Goal: Answer question/provide support: Share knowledge or assist other users

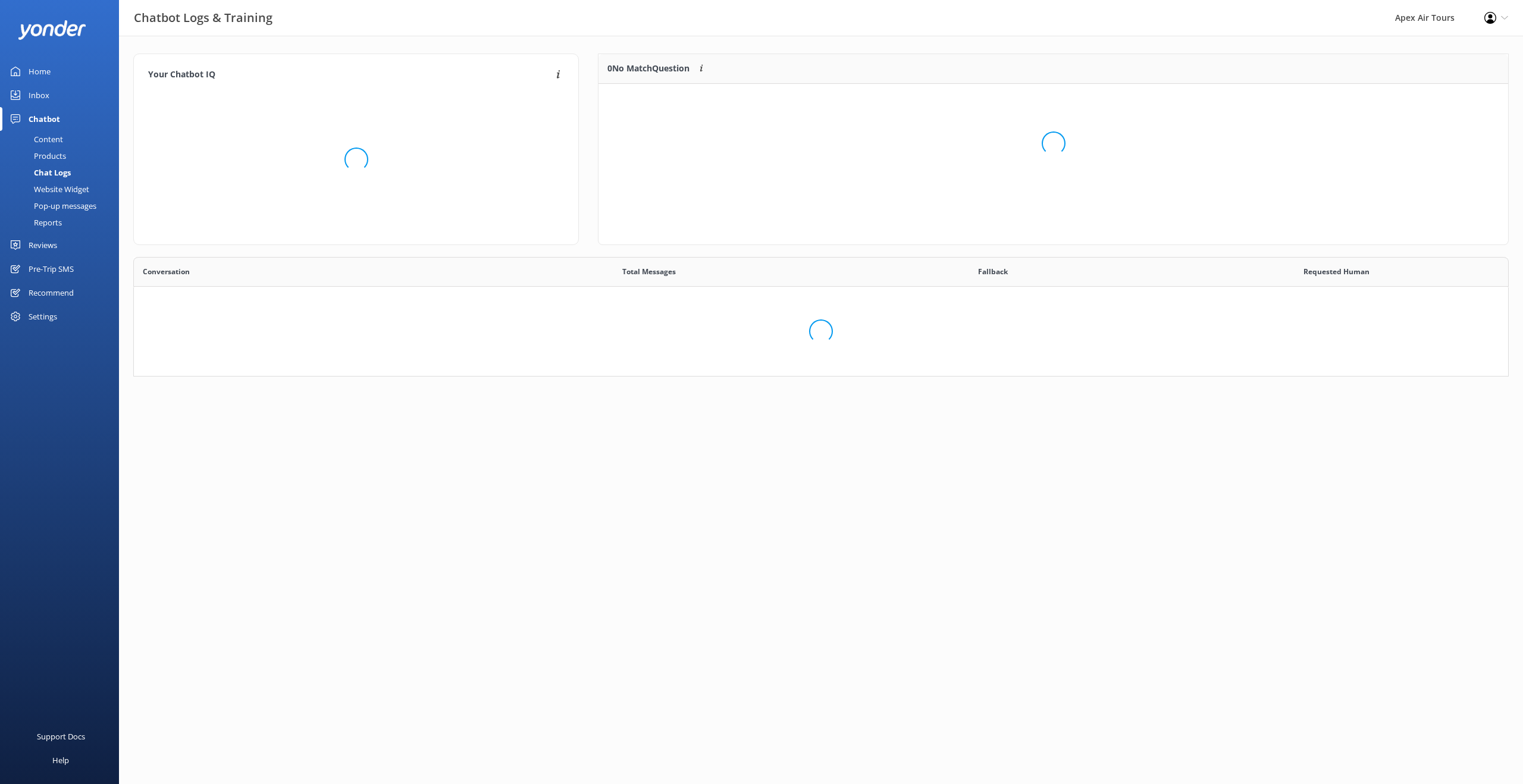
scroll to position [417, 1375]
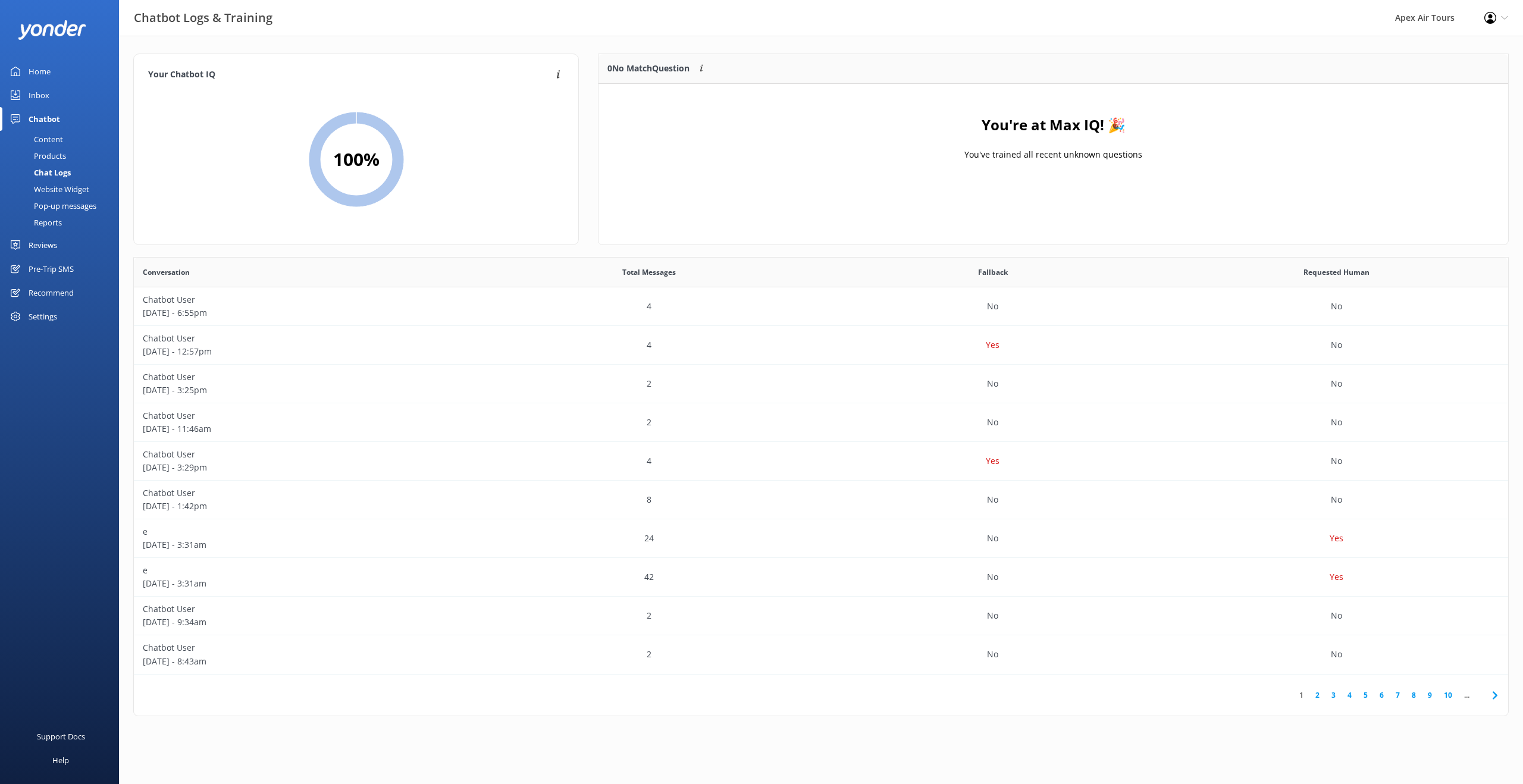
click at [48, 247] on div "Reviews" at bounding box center [42, 245] width 28 height 24
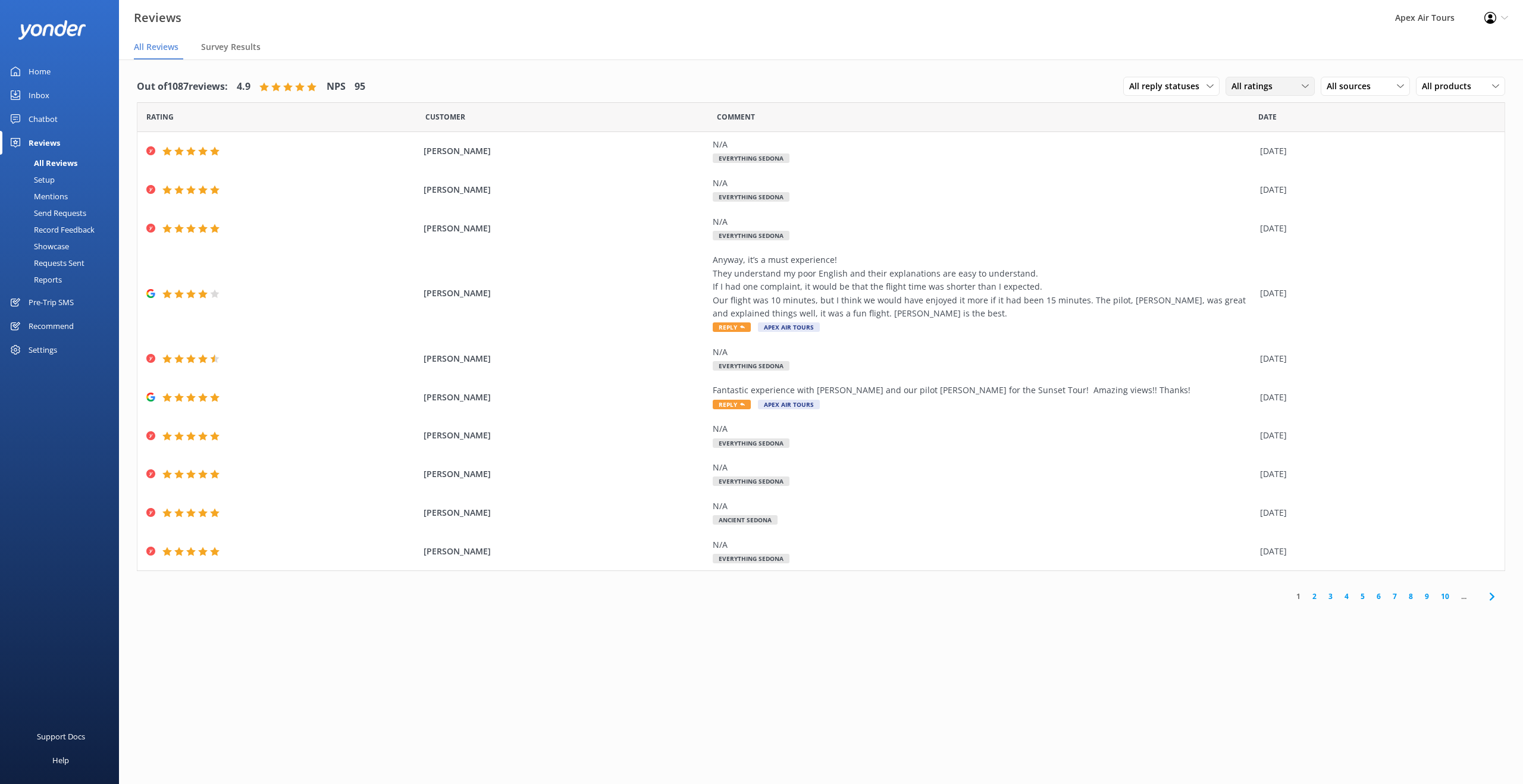
click at [1295, 86] on div "All ratings" at bounding box center [1270, 86] width 83 height 13
click at [1371, 86] on span "All sources" at bounding box center [1352, 86] width 51 height 13
click at [1373, 181] on div "Google reviews" at bounding box center [1373, 183] width 70 height 12
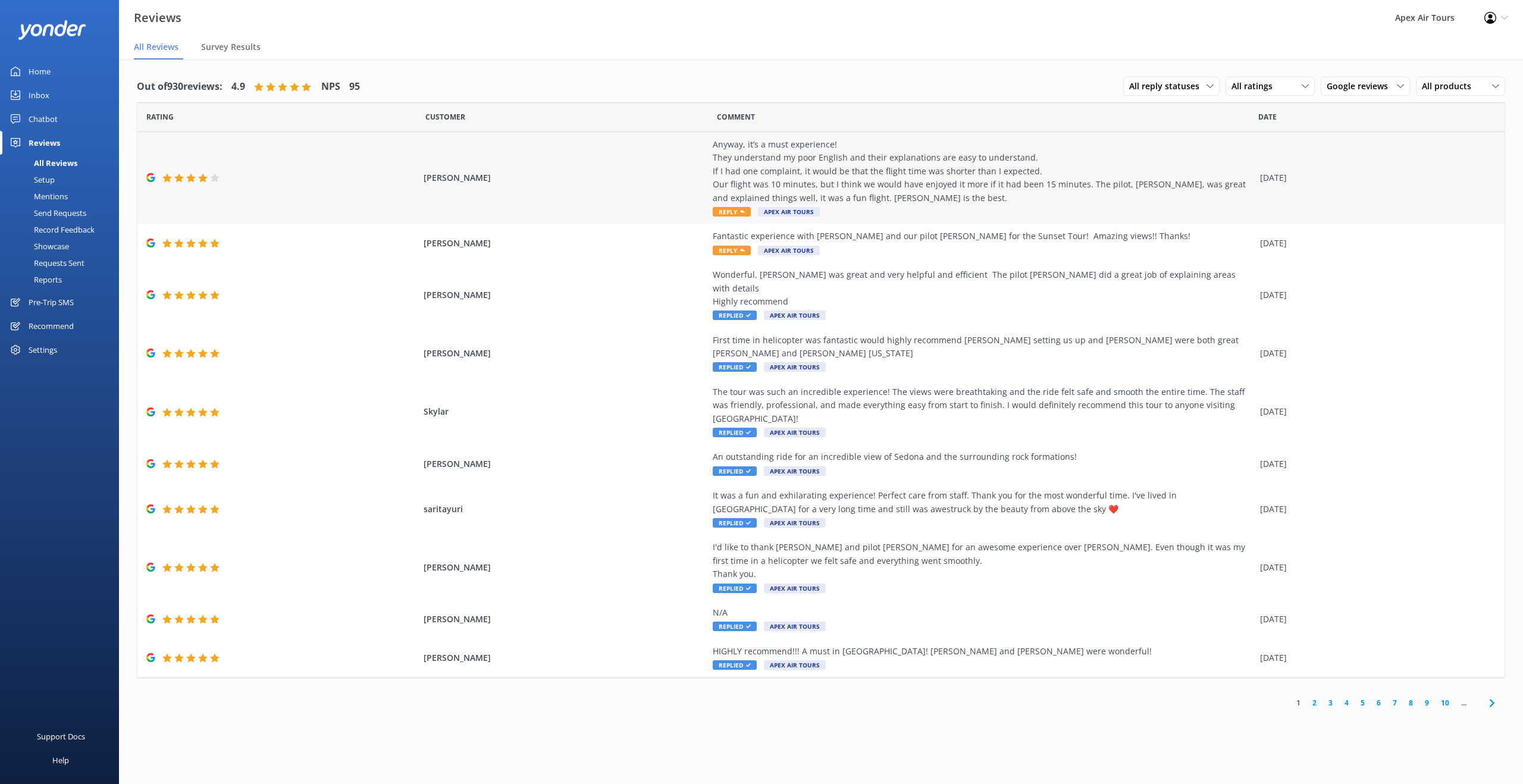
click at [734, 214] on span "Reply" at bounding box center [732, 211] width 38 height 9
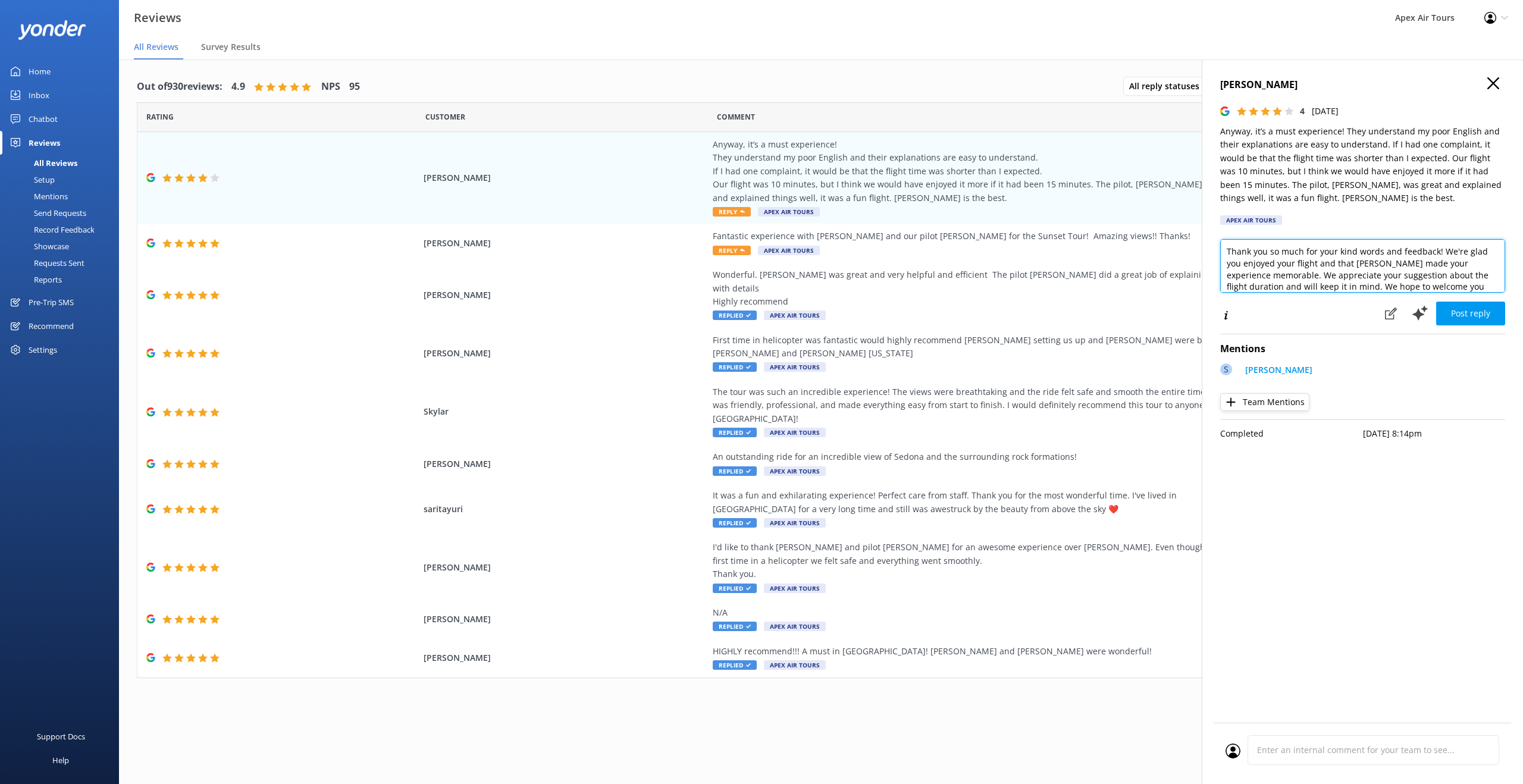
click at [1395, 280] on textarea "Thank you so much for your kind words and feedback! We're glad you enjoyed your…" at bounding box center [1363, 265] width 285 height 53
drag, startPoint x: 1234, startPoint y: 273, endPoint x: 1256, endPoint y: 280, distance: 23.1
click at [1234, 273] on textarea "Thank you so much for your kind words and feedback! We're glad you enjoyed your…" at bounding box center [1363, 265] width 285 height 53
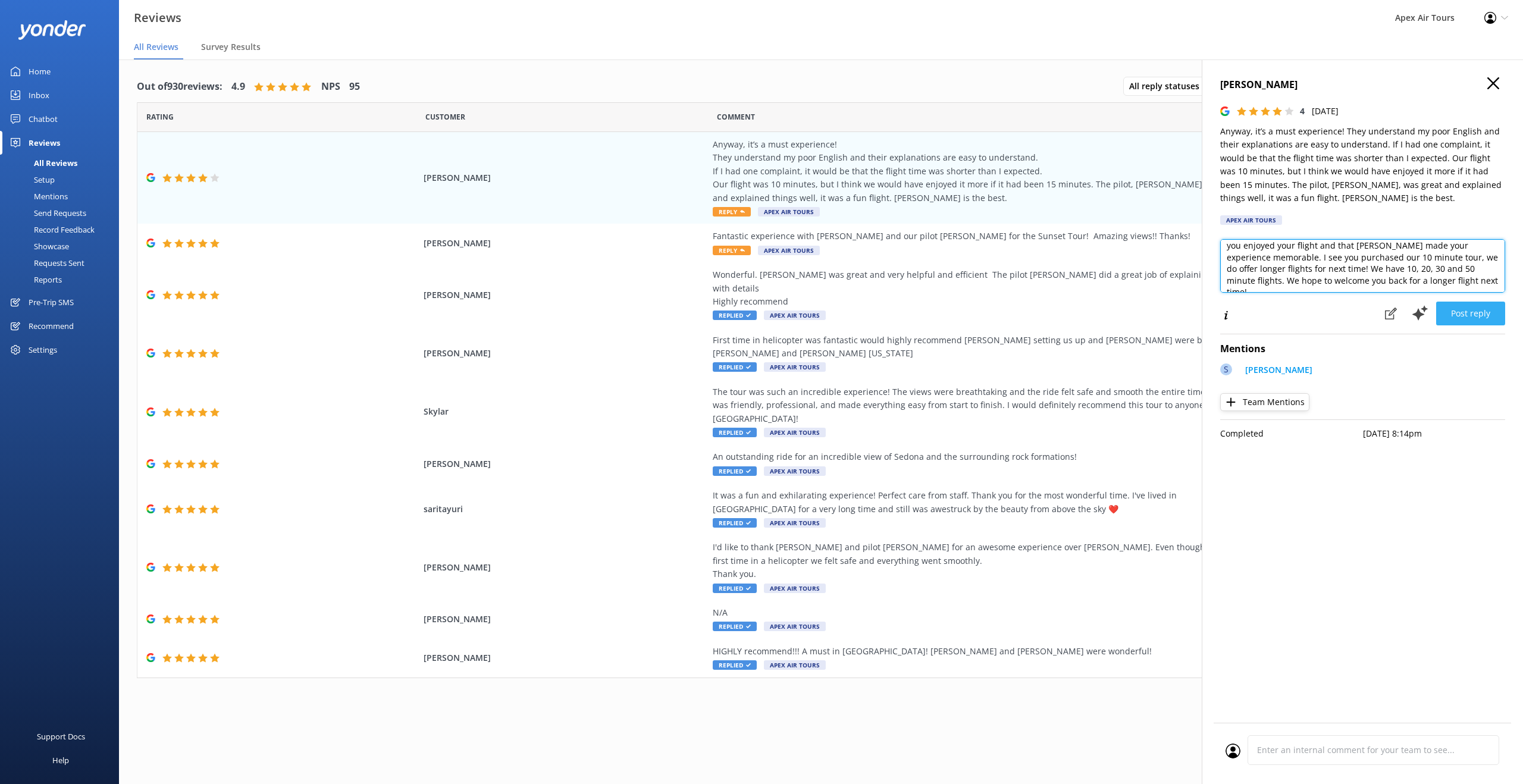
type textarea "Thank you so much for your kind words and feedback! We're glad you enjoyed your…"
click at [1487, 314] on button "Post reply" at bounding box center [1471, 314] width 69 height 24
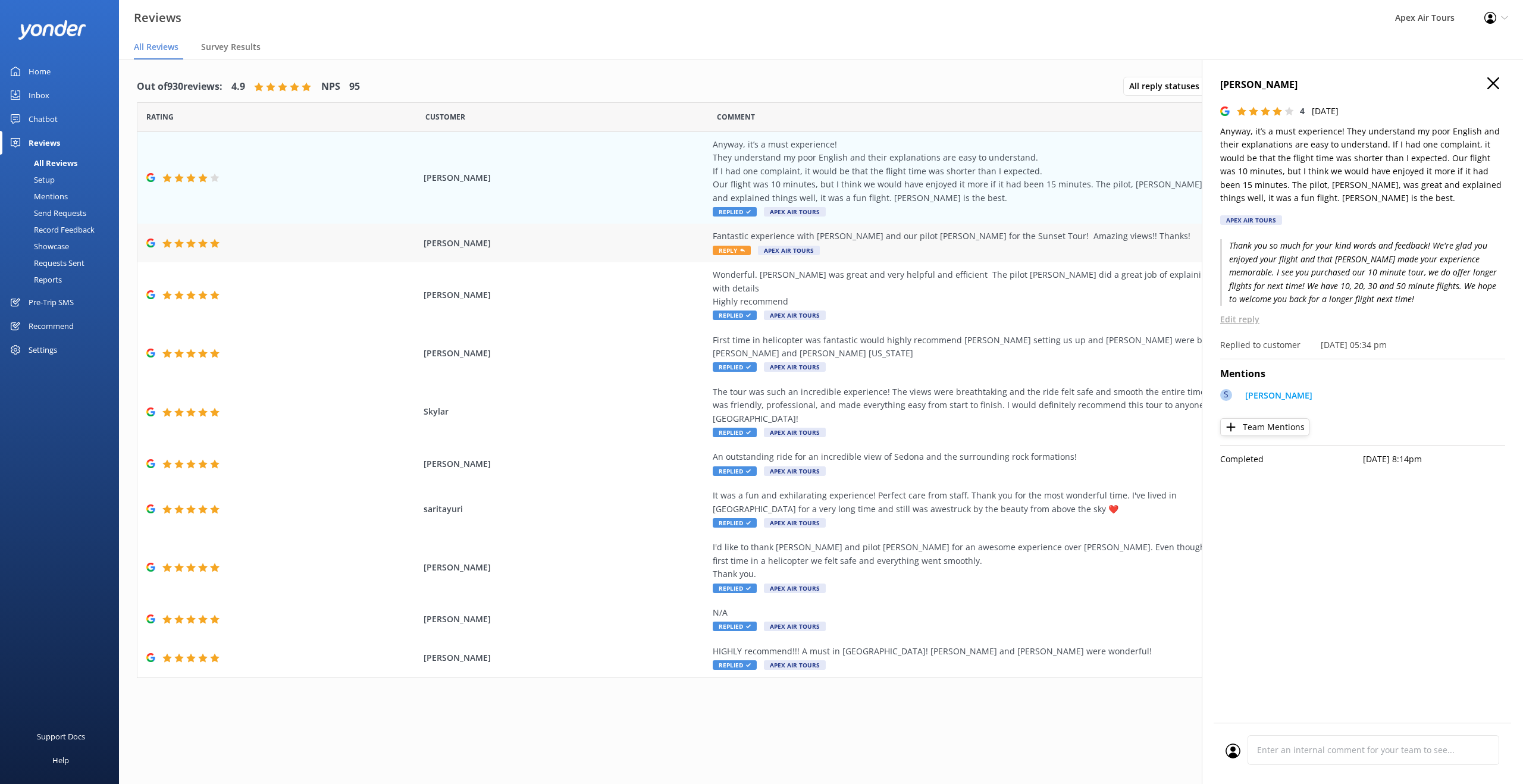
click at [730, 251] on span "Reply" at bounding box center [732, 250] width 38 height 9
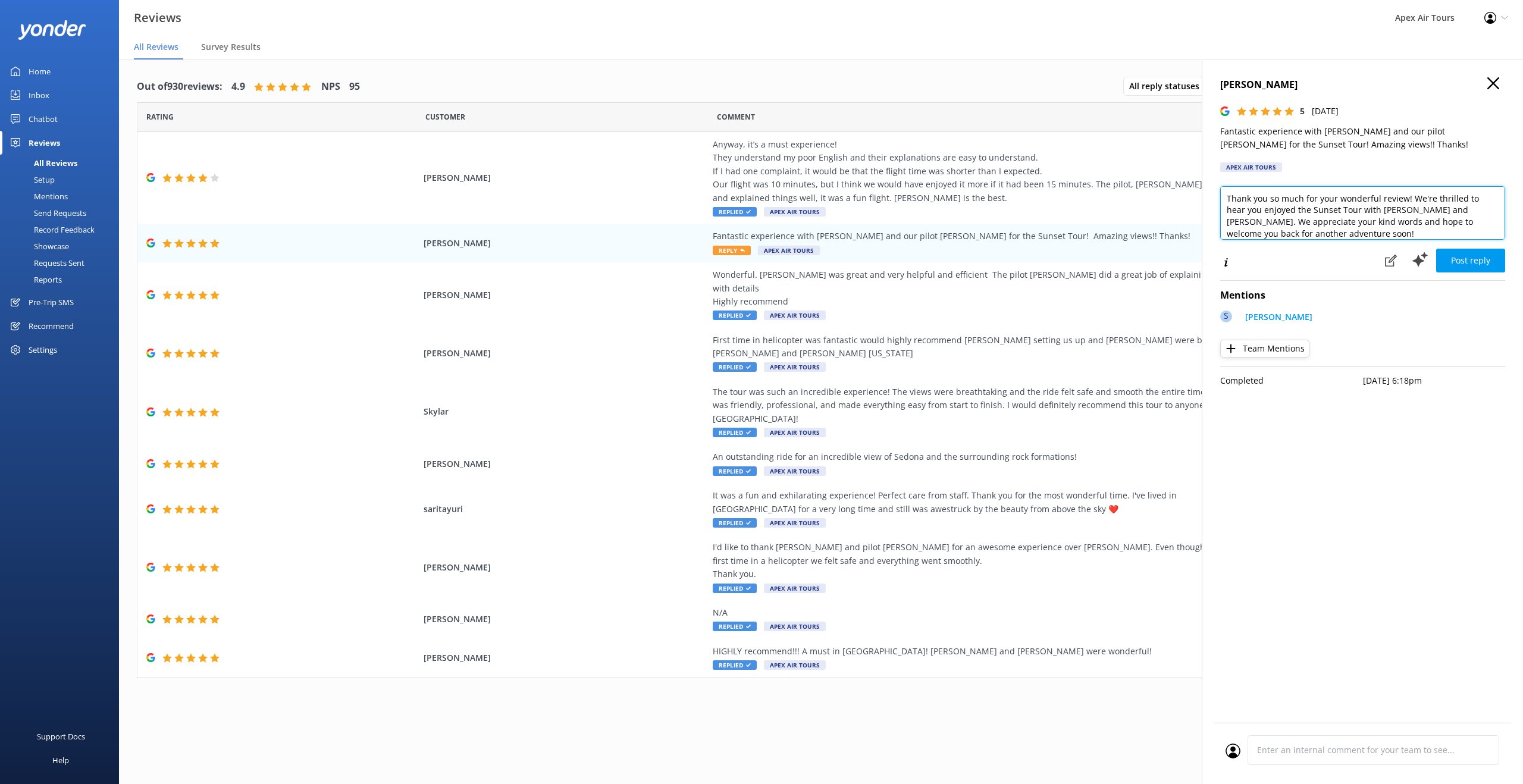
click at [1378, 209] on textarea "Thank you so much for your wonderful review! We're thrilled to hear you enjoyed…" at bounding box center [1363, 213] width 285 height 53
click at [1339, 234] on textarea "Thank you so much for your wonderful review! We're thrilled to hear you enjoyed…" at bounding box center [1363, 213] width 285 height 53
type textarea "Thank you so much for your wonderful review! We're thrilled to hear you enjoyed…"
click at [1255, 351] on button "Team Mentions" at bounding box center [1265, 348] width 89 height 18
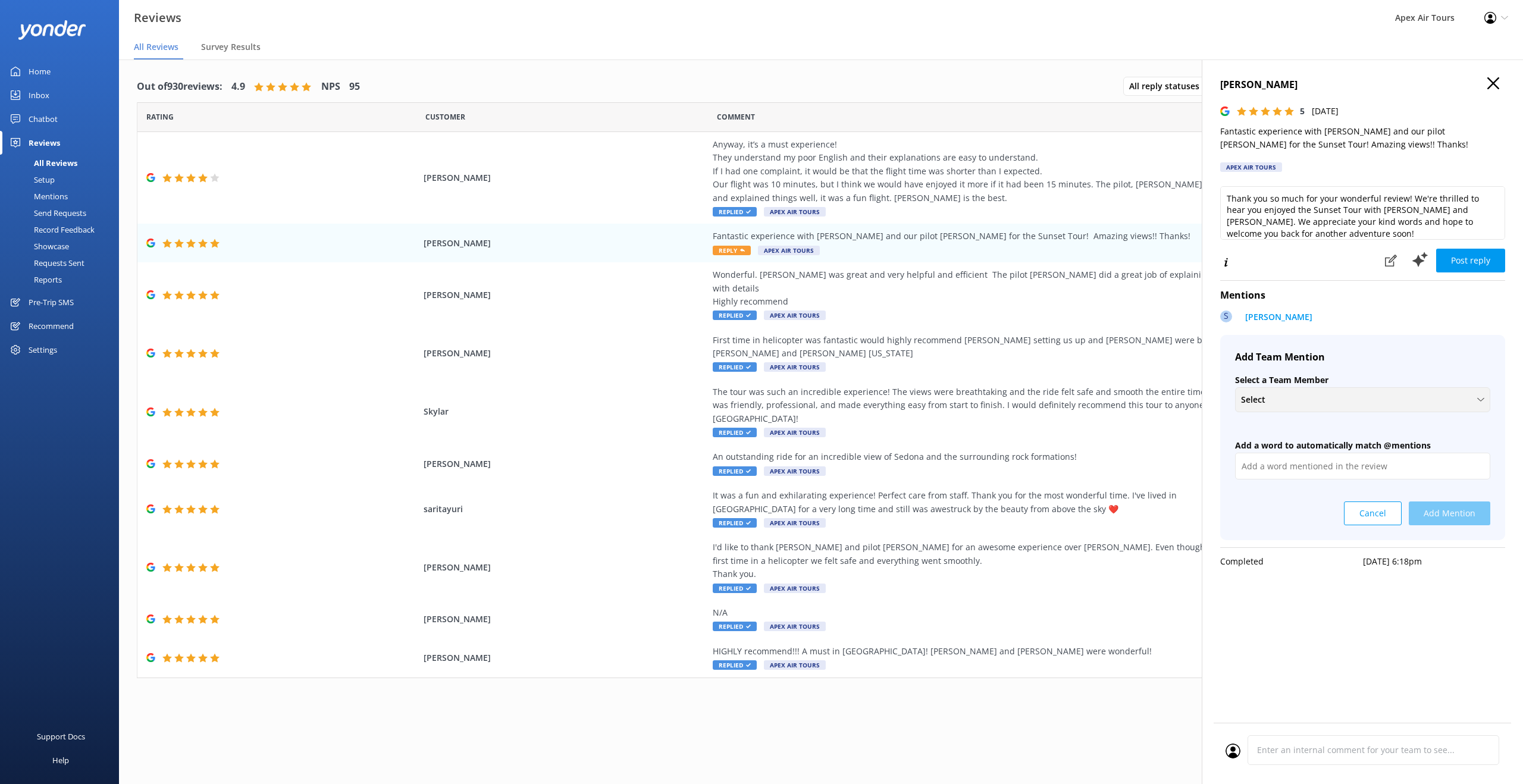
click at [1316, 390] on div "Select + Create a new Team Member [PERSON_NAME] [PERSON_NAME] Skylar [PERSON_NA…" at bounding box center [1363, 400] width 255 height 25
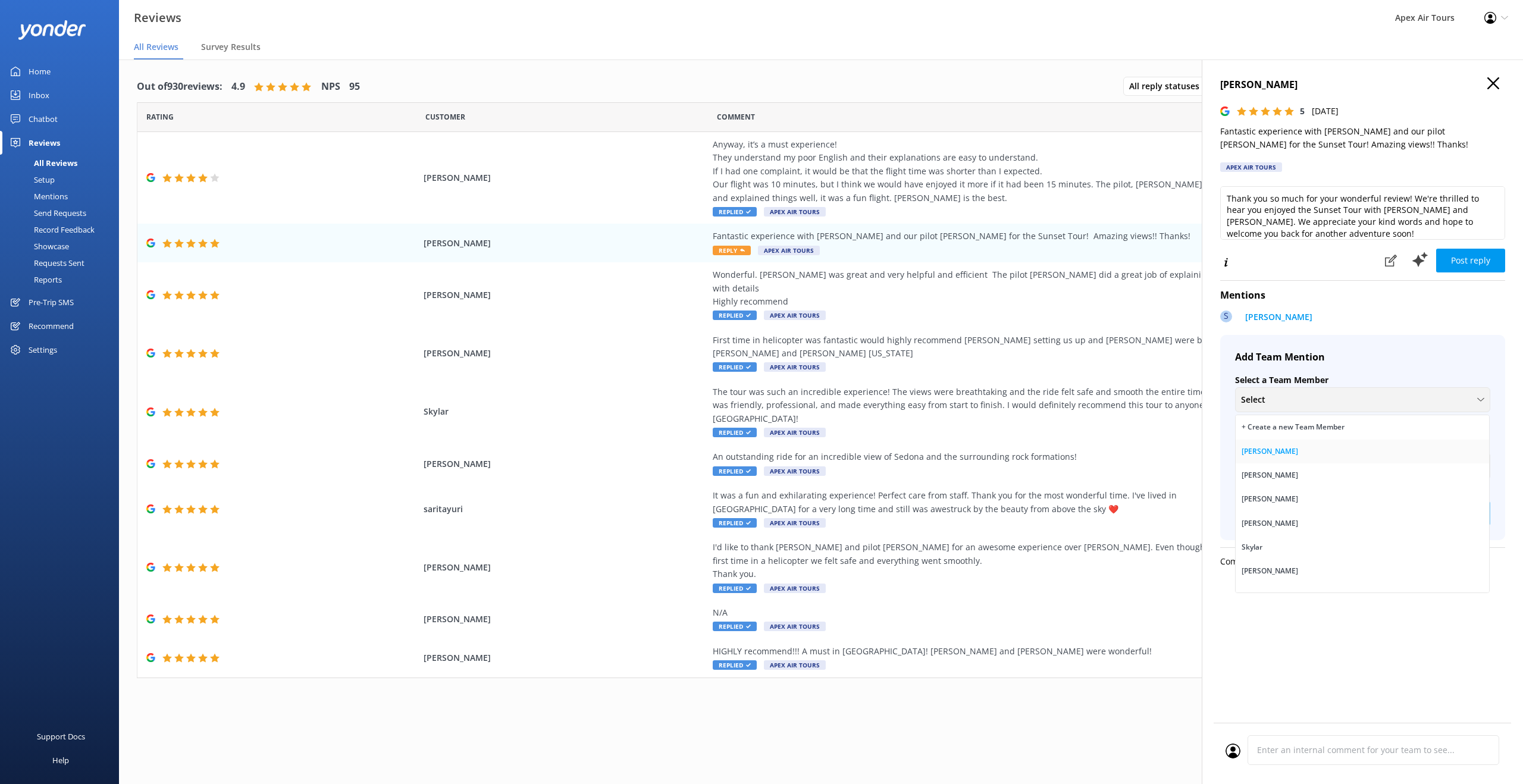
click at [1278, 454] on link "[PERSON_NAME]" at bounding box center [1362, 451] width 254 height 24
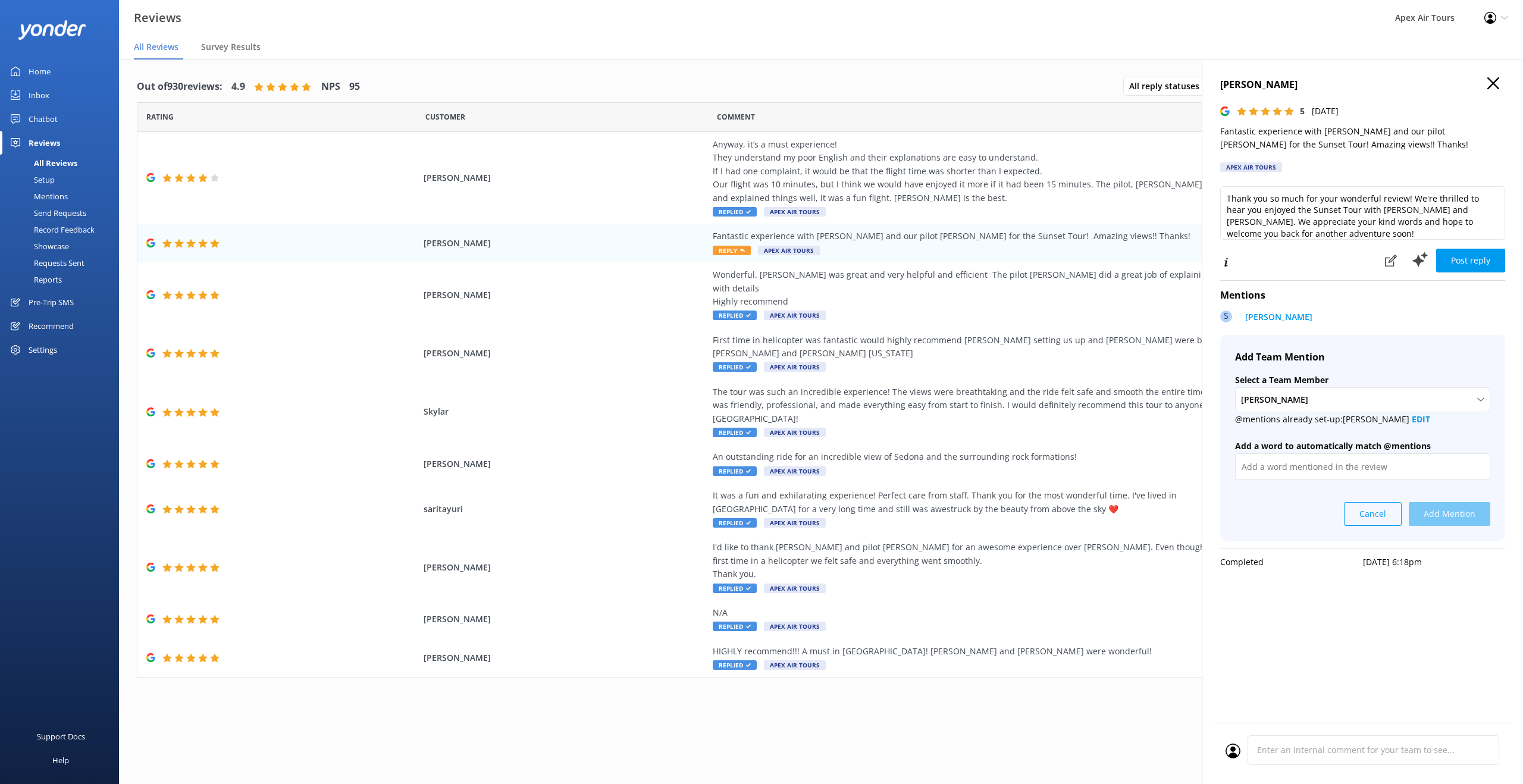
click at [1377, 514] on button "Cancel" at bounding box center [1373, 514] width 58 height 24
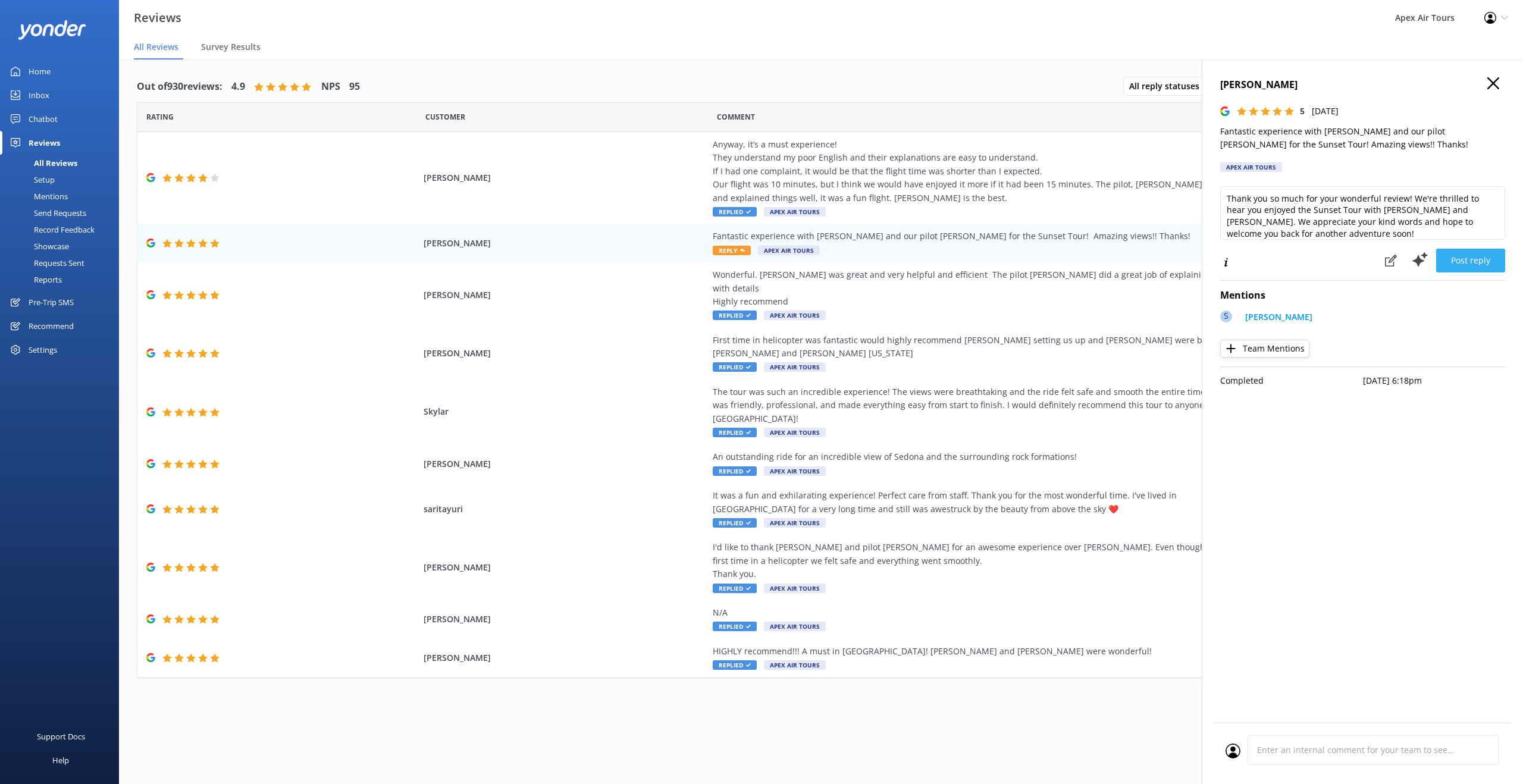
click at [1486, 260] on button "Post reply" at bounding box center [1471, 260] width 69 height 24
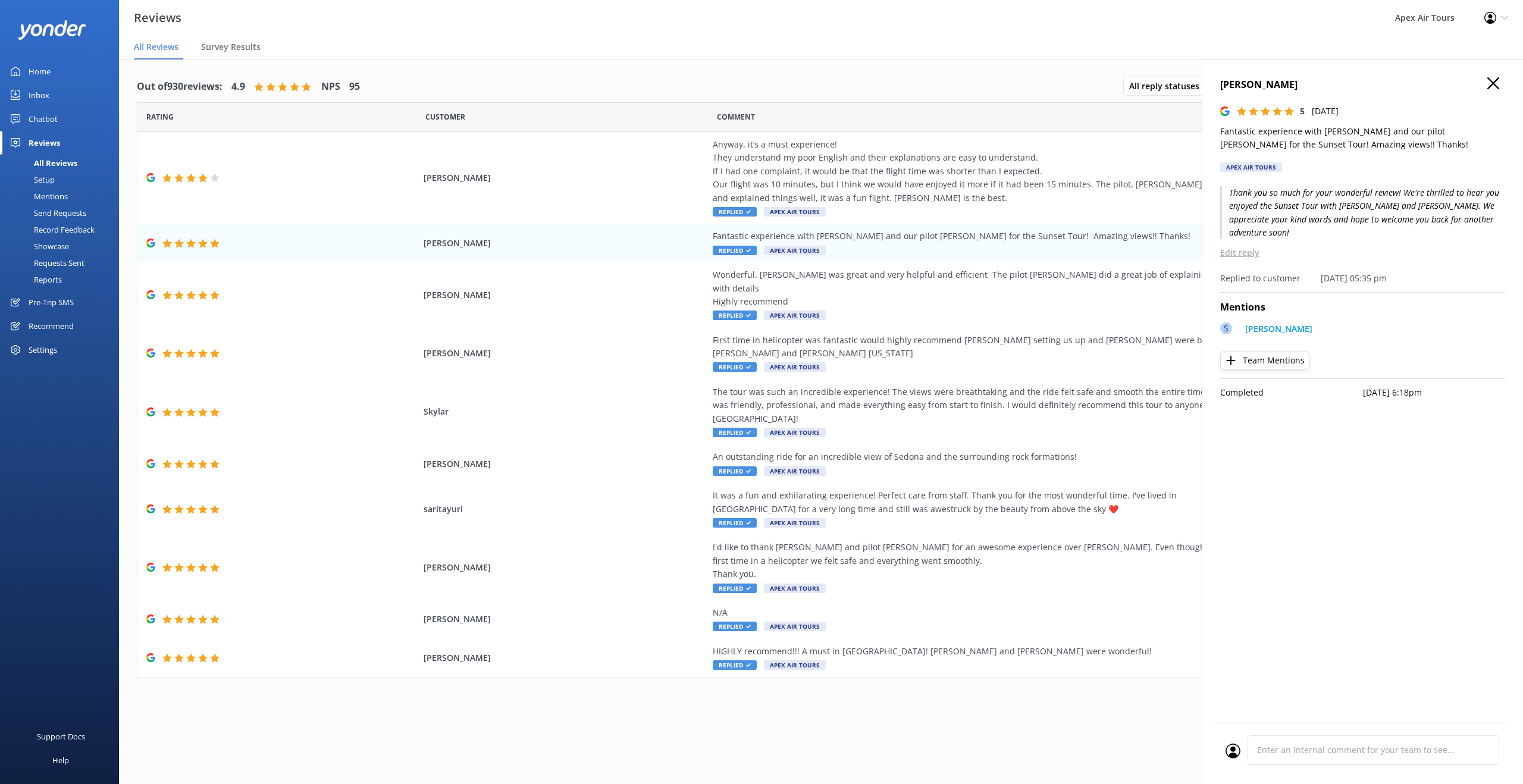
click at [1493, 82] on use "button" at bounding box center [1493, 83] width 12 height 12
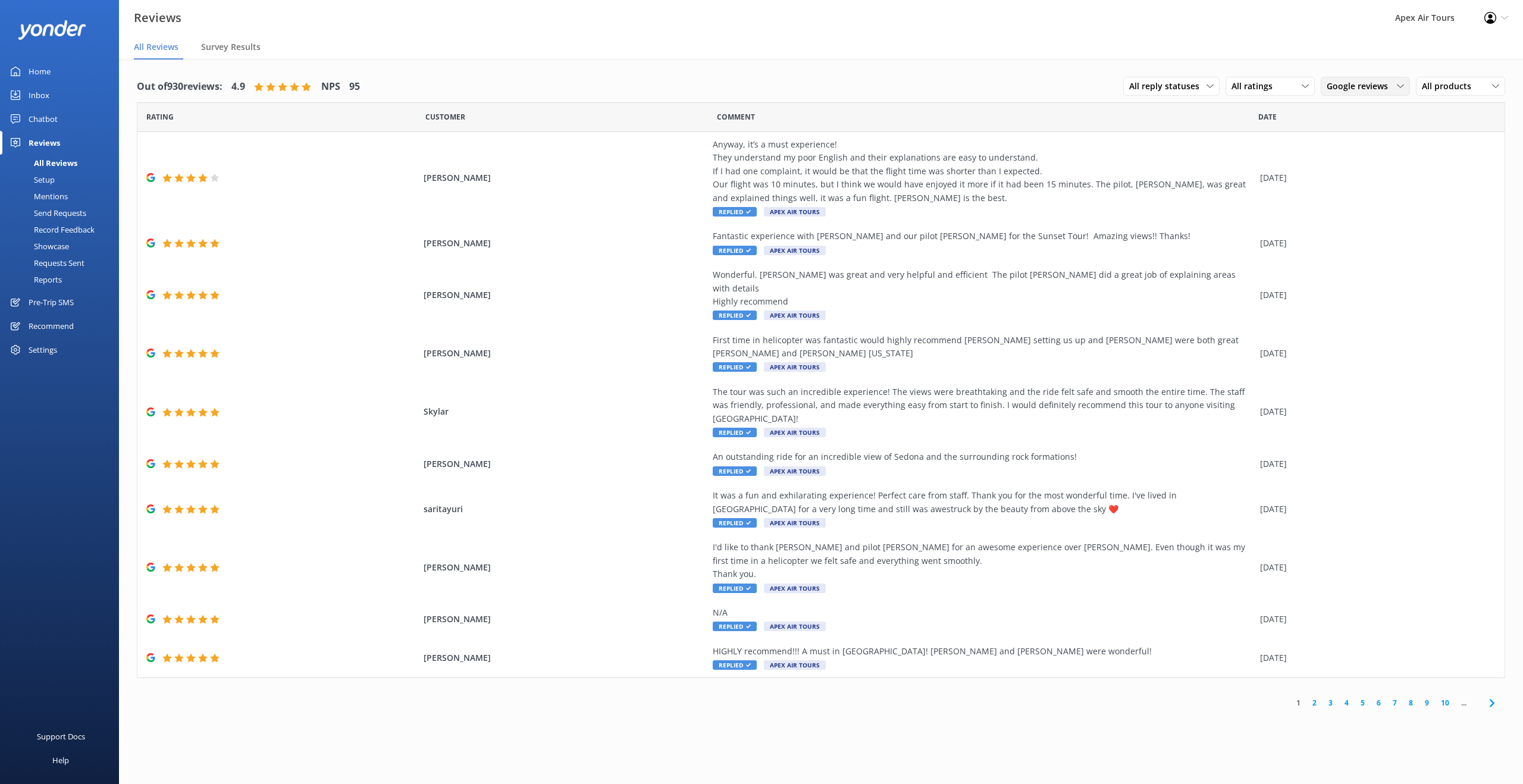
click at [1380, 88] on span "Google reviews" at bounding box center [1361, 86] width 69 height 13
click at [1371, 137] on div "Yonder survey" at bounding box center [1371, 135] width 67 height 12
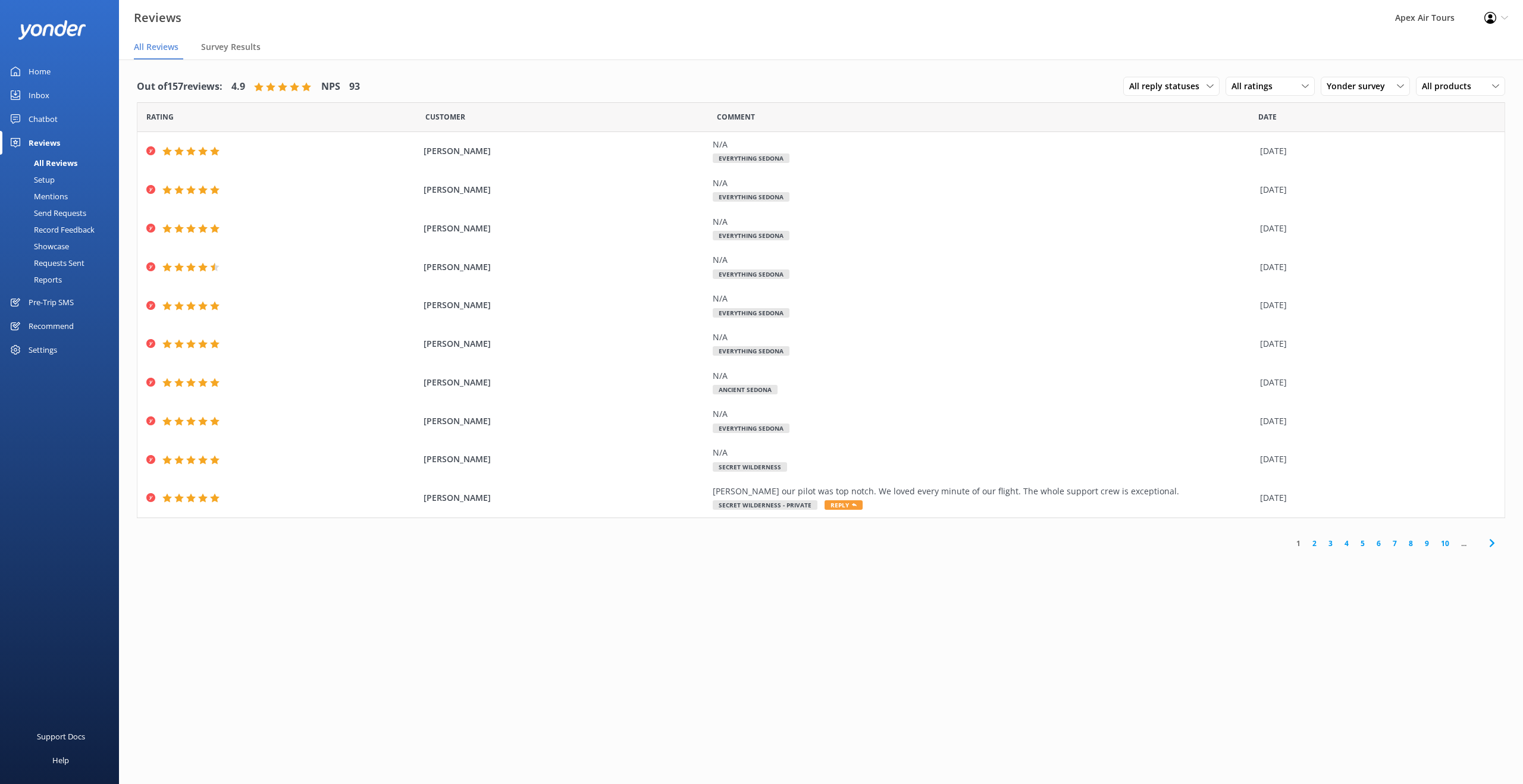
click at [1314, 546] on link "2" at bounding box center [1315, 543] width 16 height 11
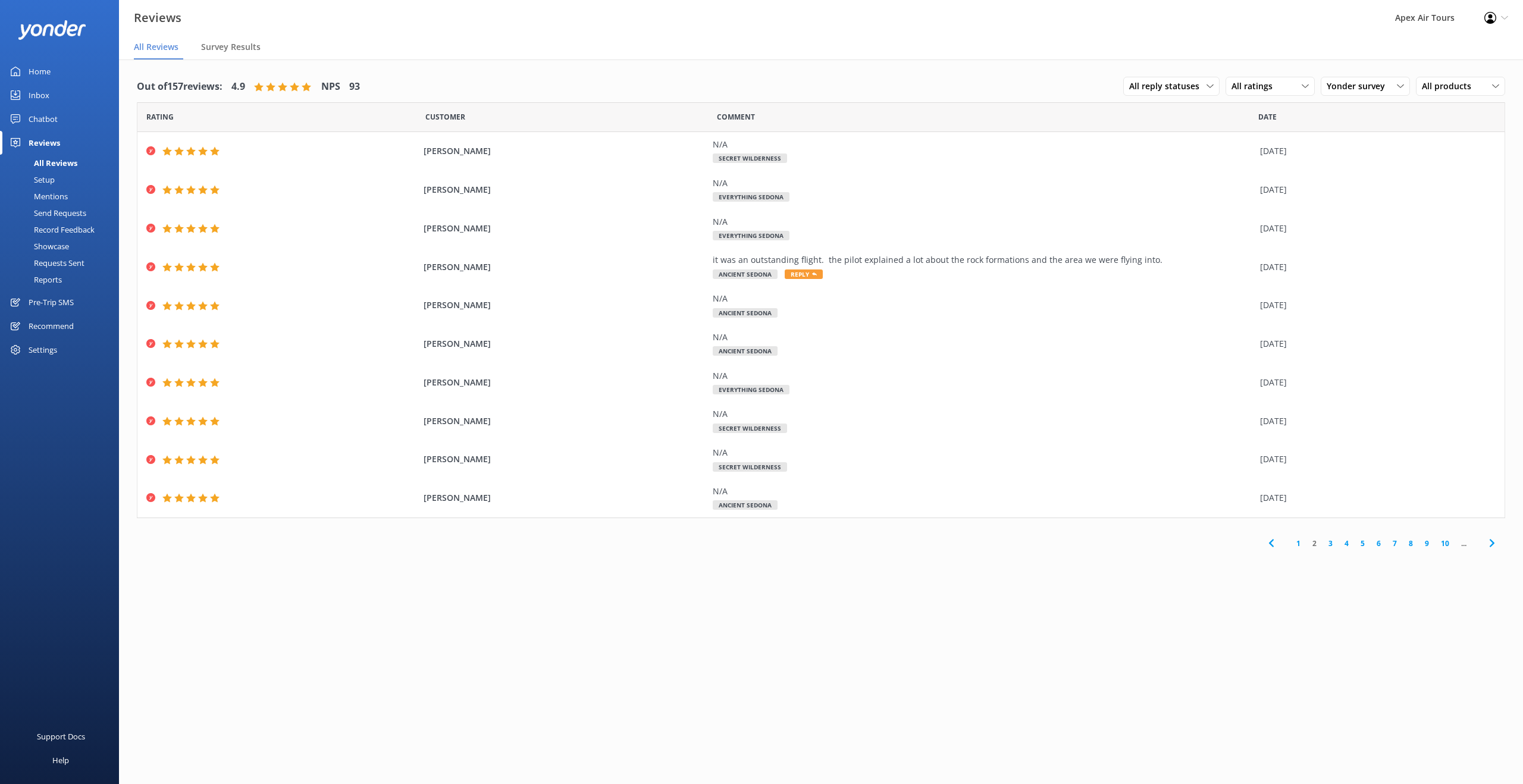
click at [1331, 545] on link "3" at bounding box center [1331, 543] width 16 height 11
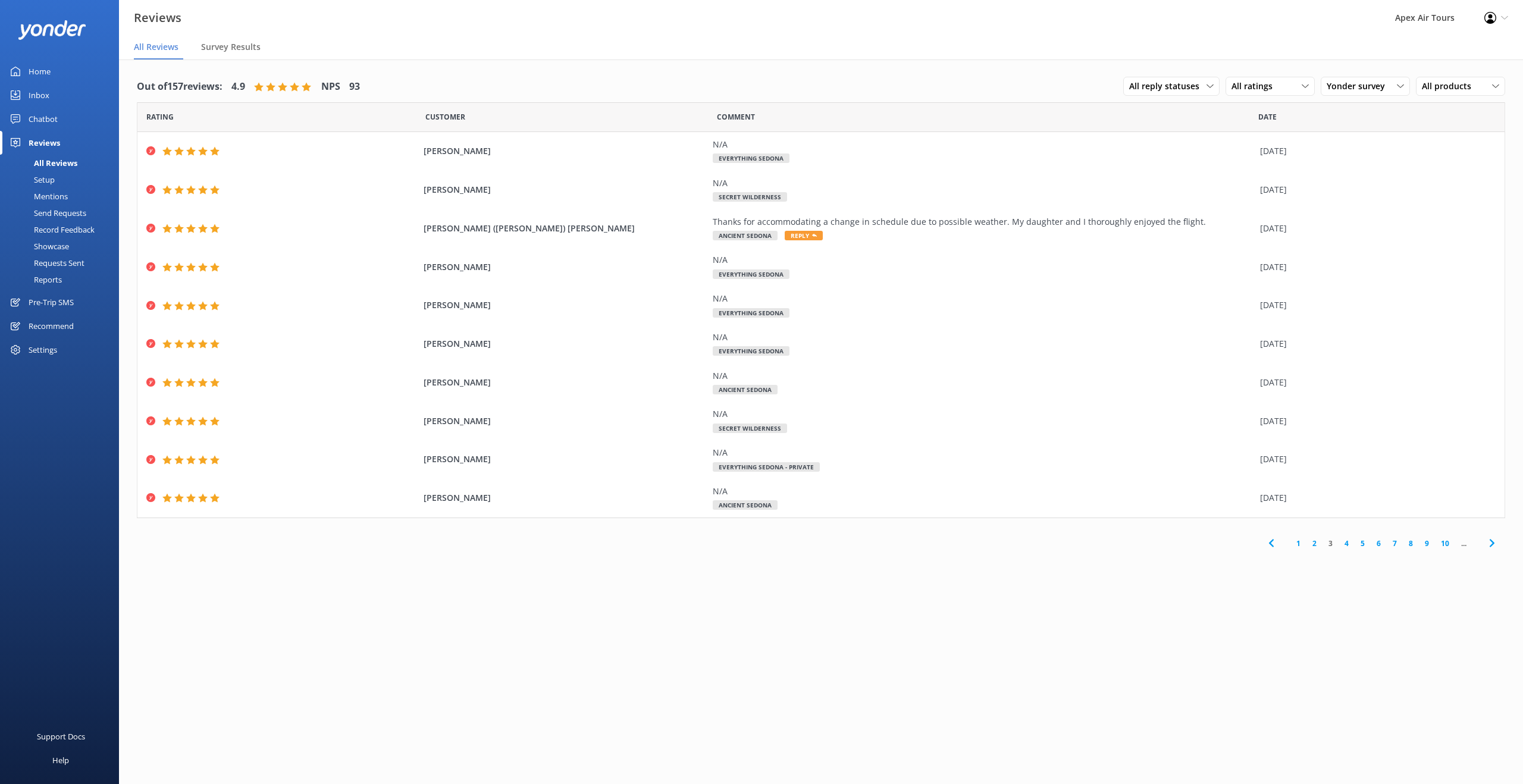
click at [1347, 544] on link "4" at bounding box center [1347, 543] width 16 height 11
click at [1370, 93] on div "Yonder survey All sources Yonder survey Heard by staff Google reviews" at bounding box center [1366, 86] width 89 height 19
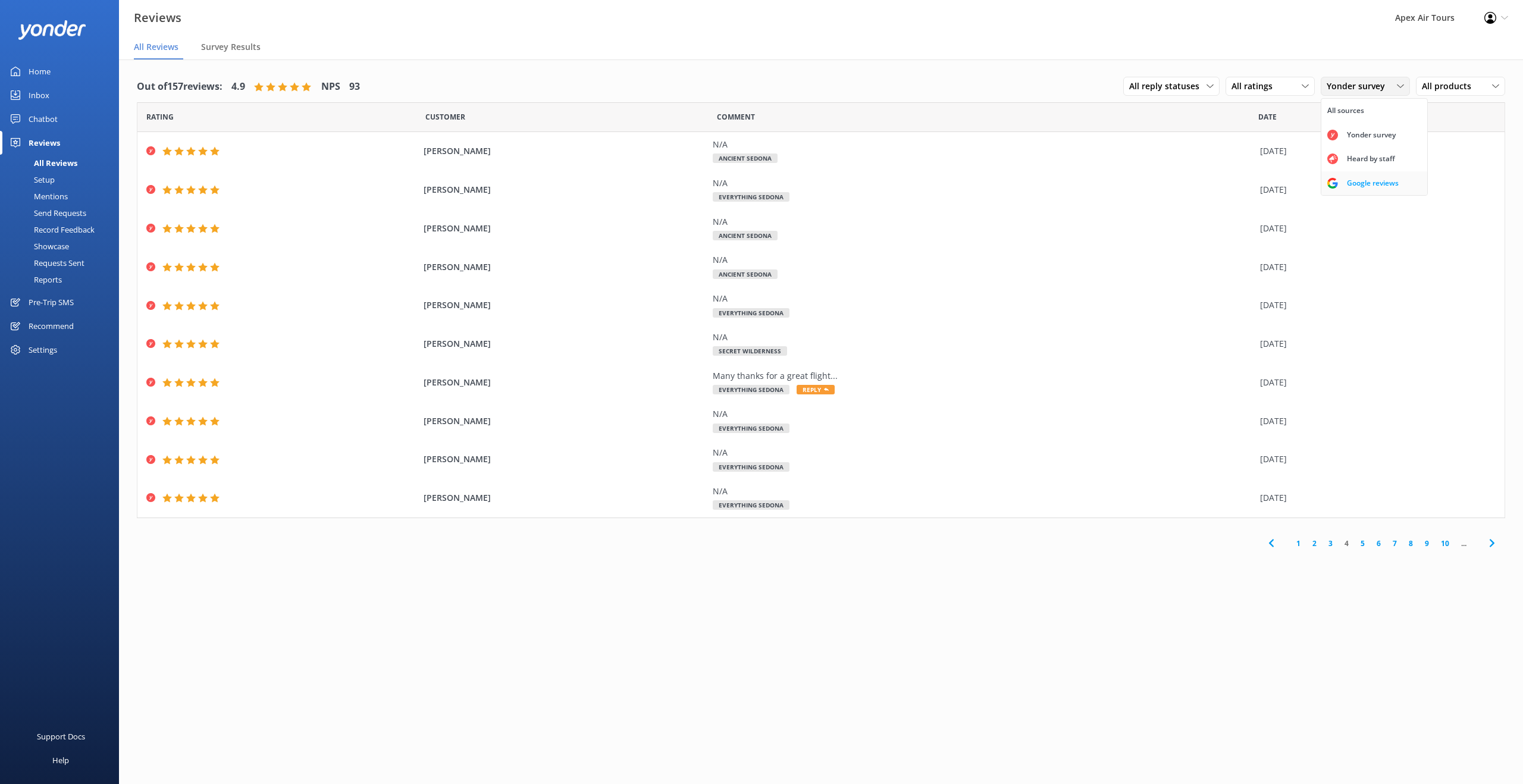
click at [1373, 181] on div "Google reviews" at bounding box center [1373, 183] width 70 height 12
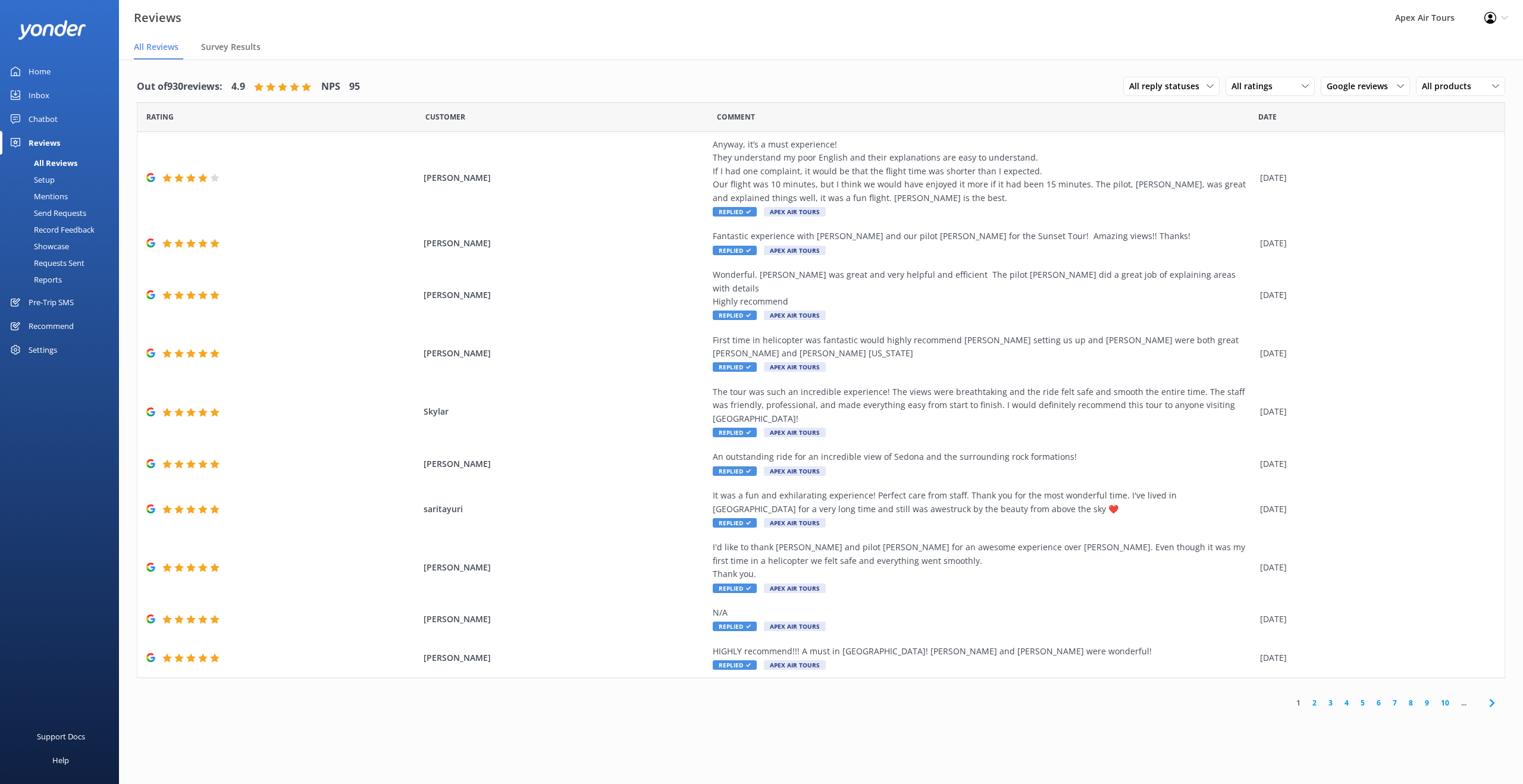
click at [1314, 697] on link "2" at bounding box center [1315, 703] width 16 height 11
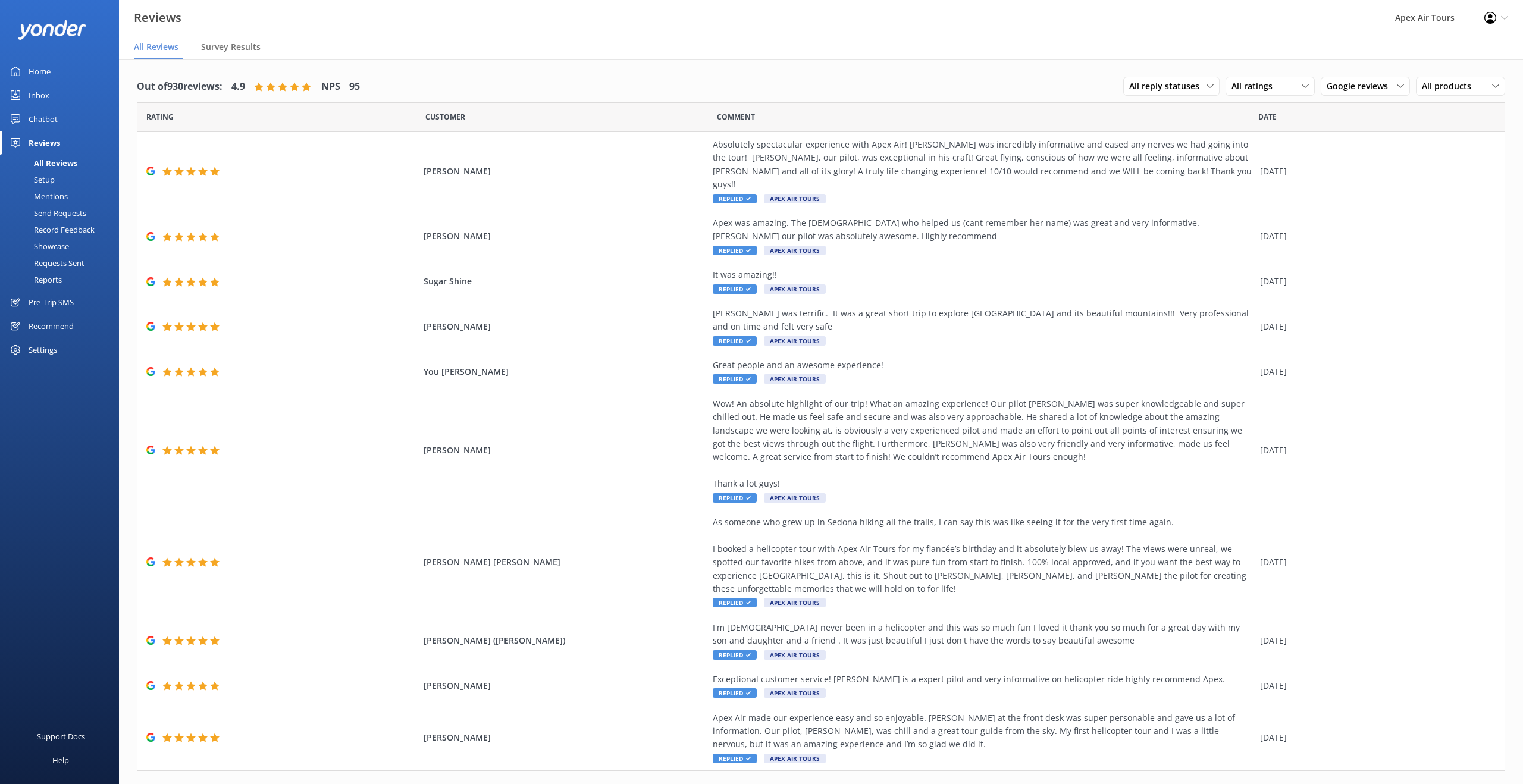
click at [56, 196] on div "Mentions" at bounding box center [37, 196] width 60 height 16
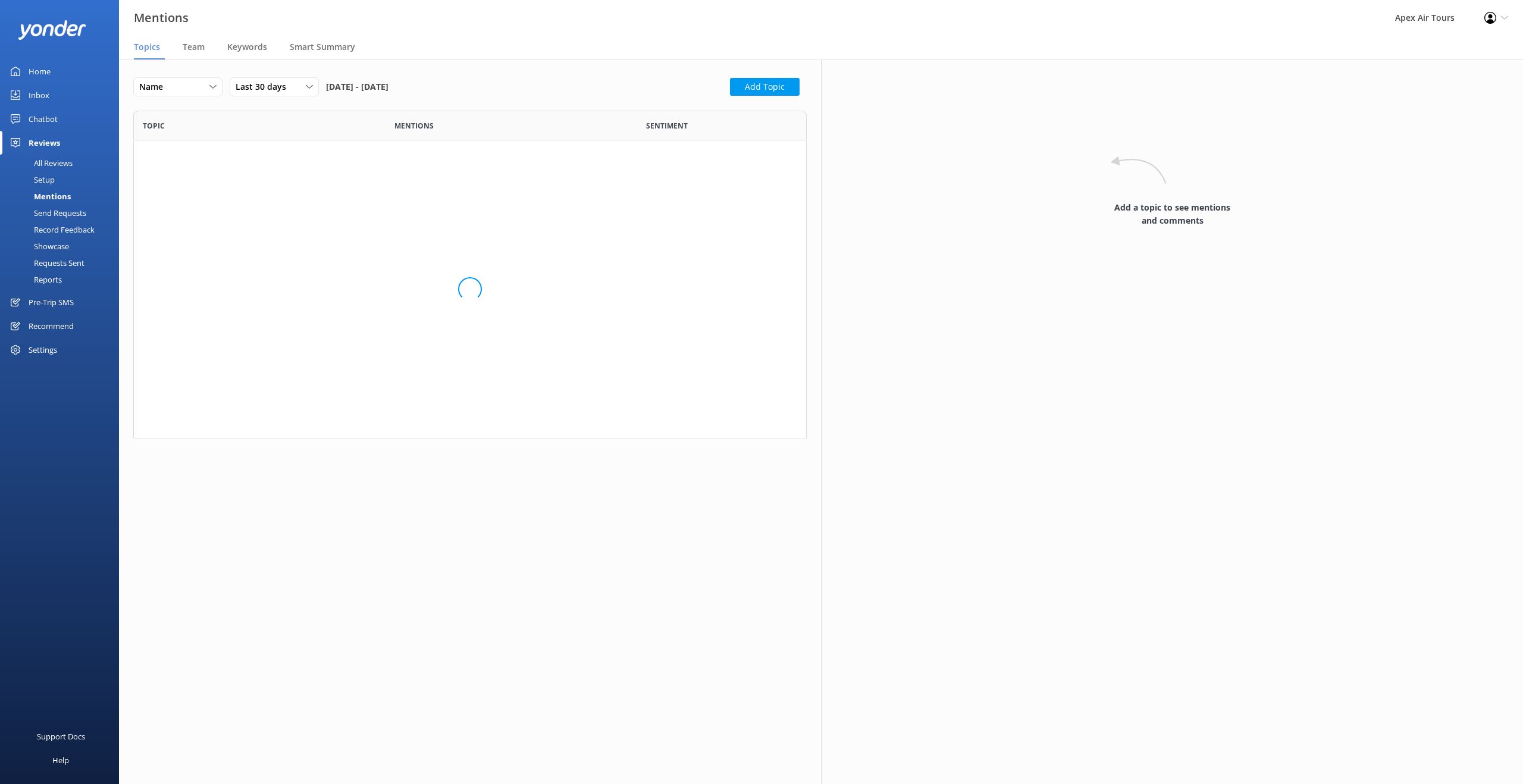
scroll to position [173, 674]
click at [200, 50] on span "Team" at bounding box center [193, 47] width 22 height 12
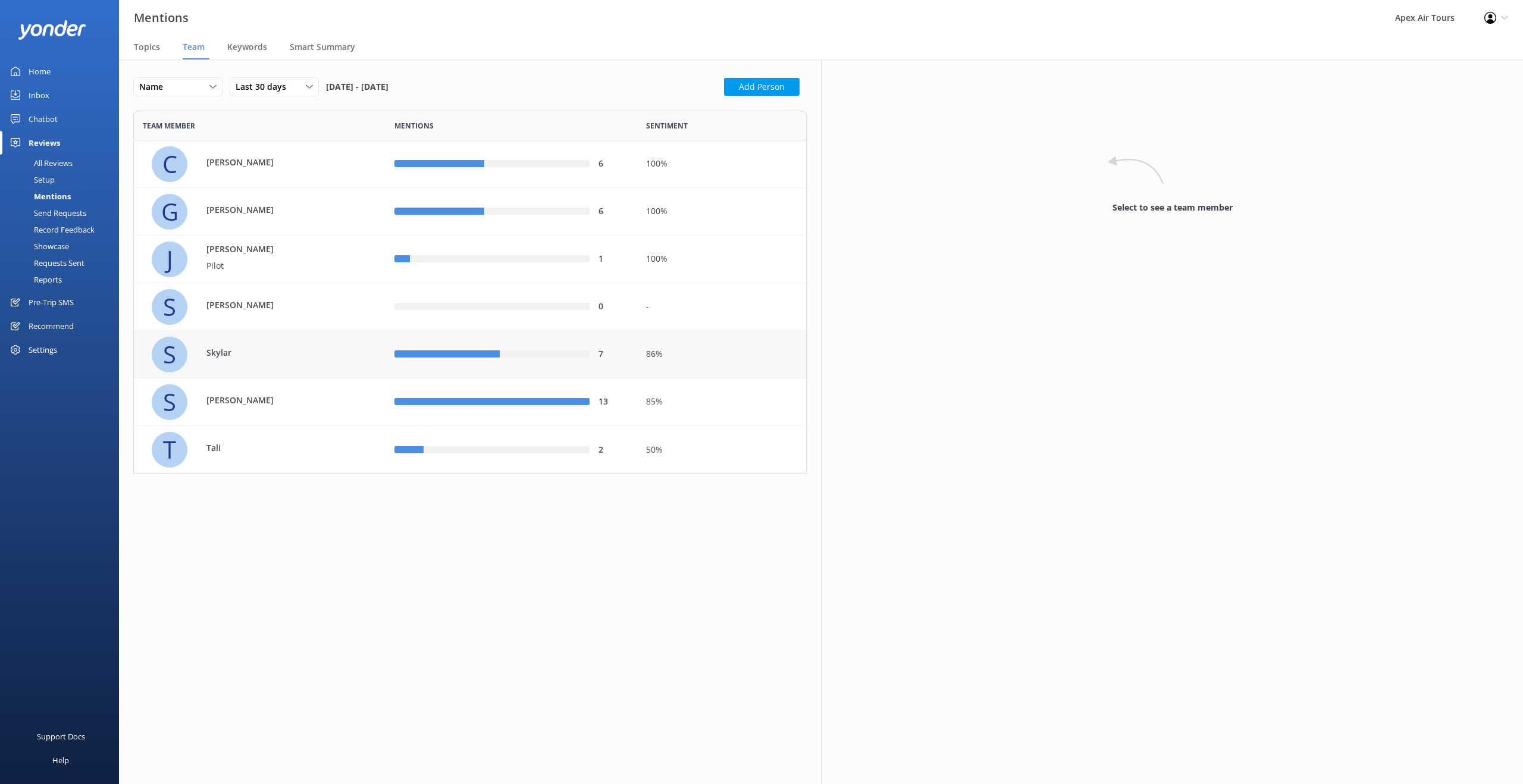
click at [583, 360] on div "7" at bounding box center [511, 354] width 234 height 13
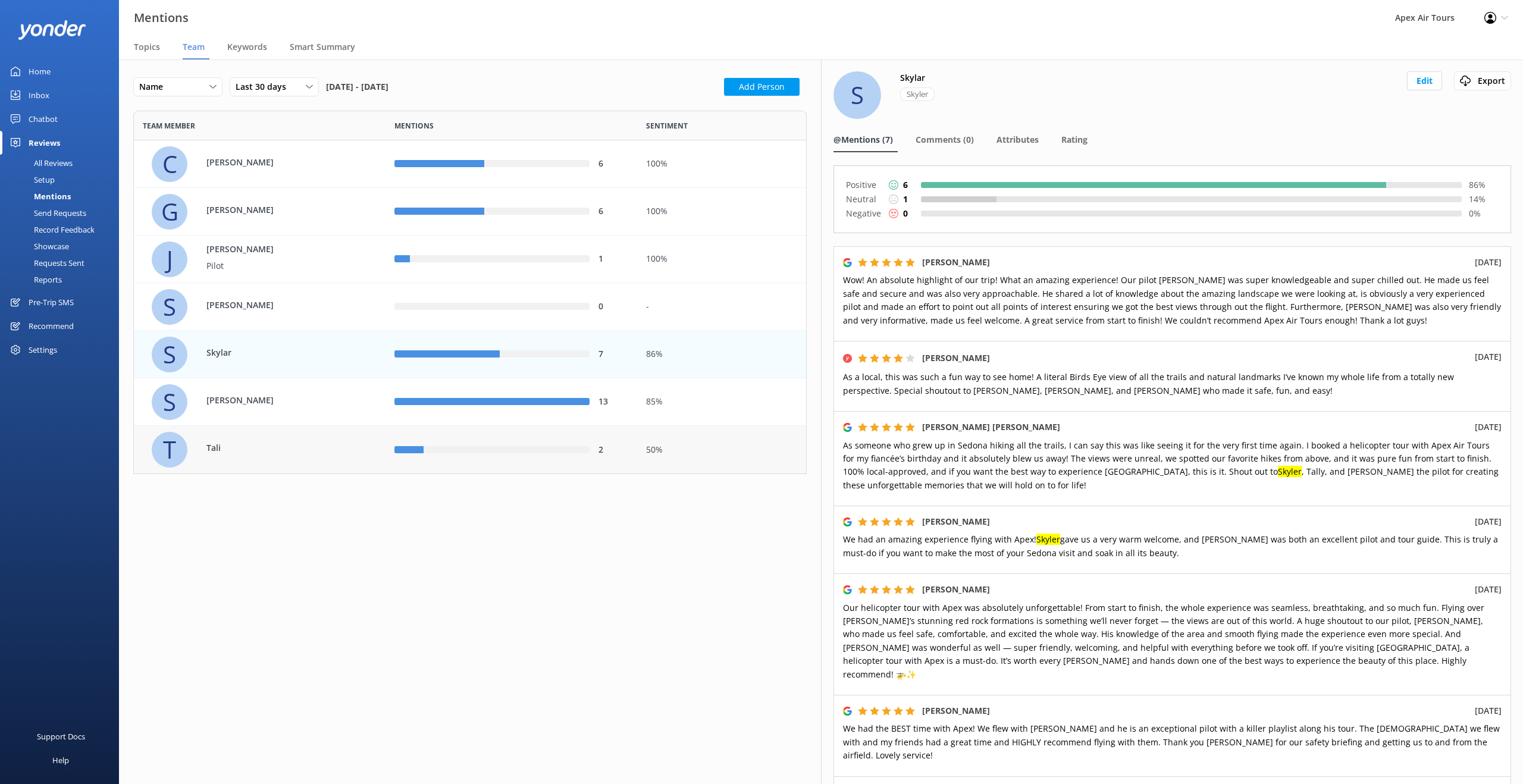
click at [605, 448] on div "2" at bounding box center [613, 450] width 30 height 13
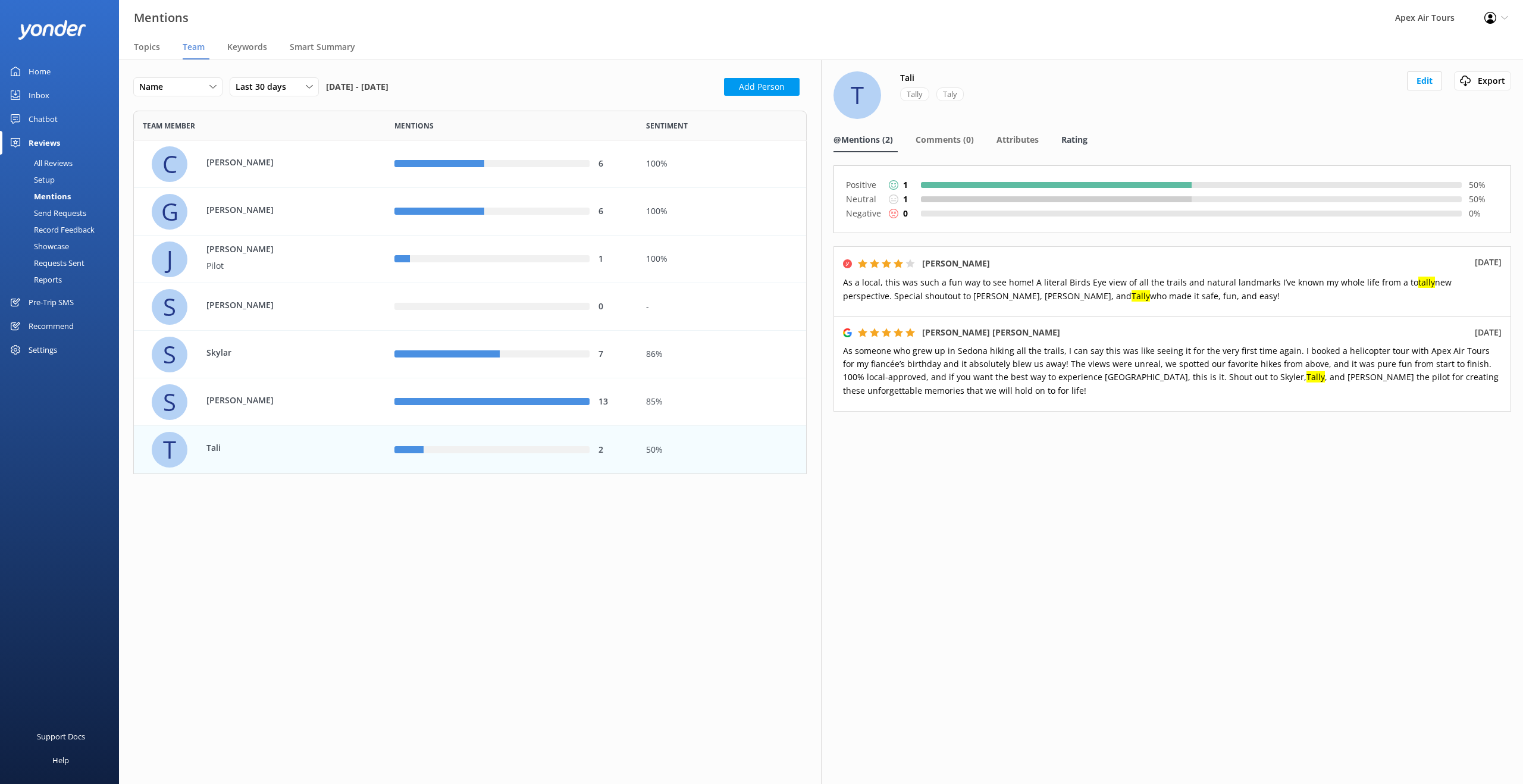
click at [1084, 141] on span "Rating" at bounding box center [1074, 140] width 26 height 12
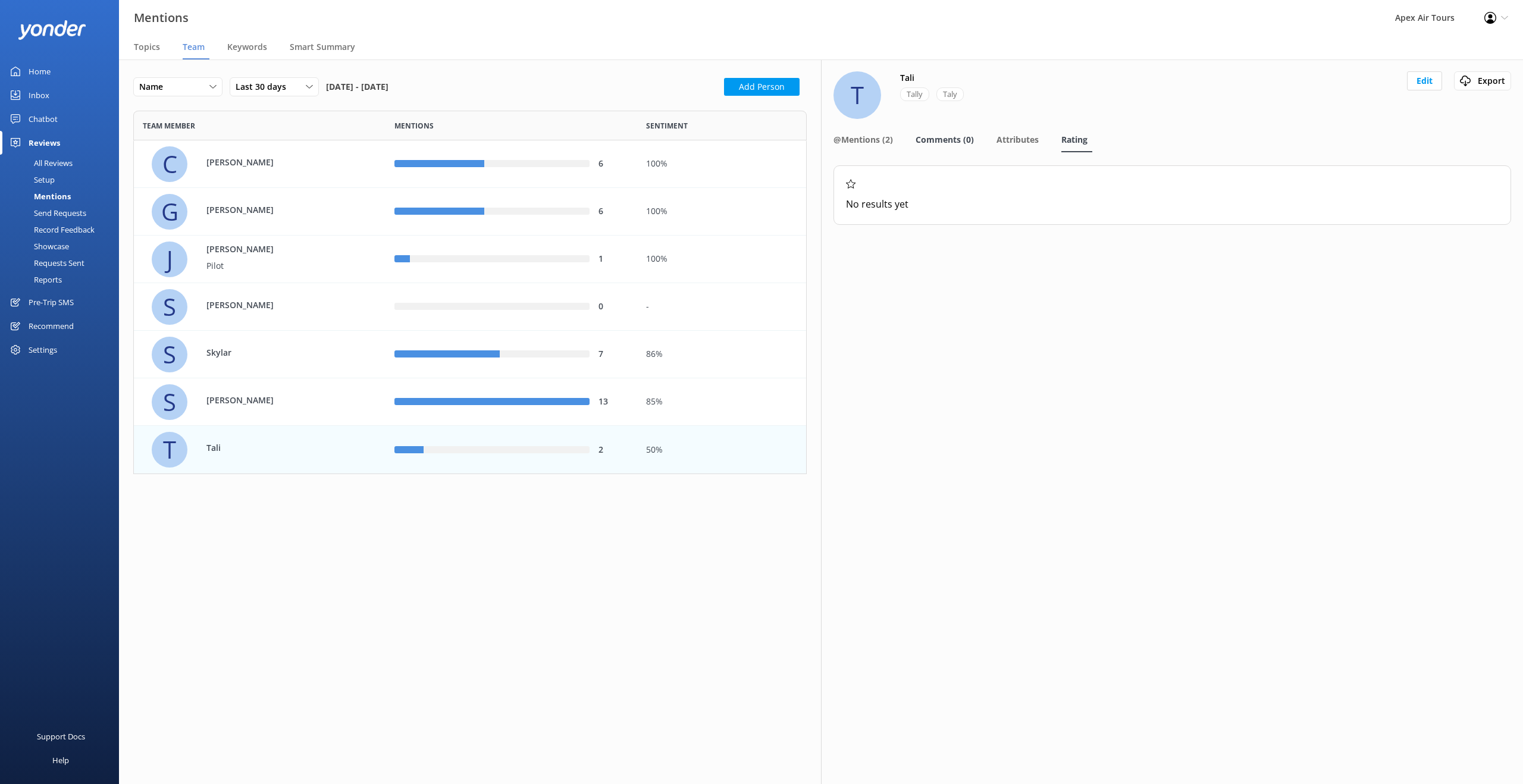
click at [949, 144] on span "Comments (0)" at bounding box center [945, 140] width 59 height 12
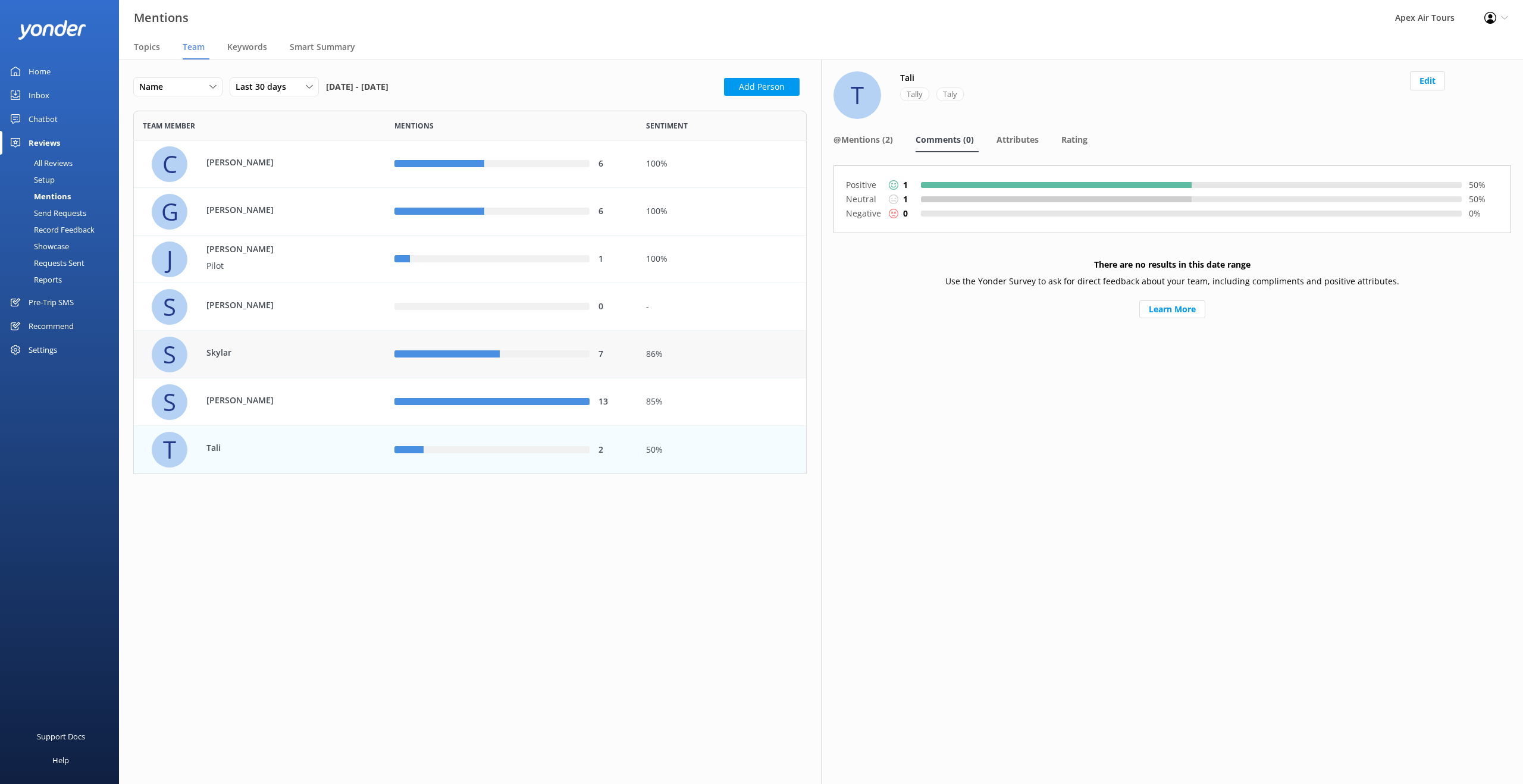
click at [549, 363] on div "7" at bounding box center [511, 355] width 252 height 48
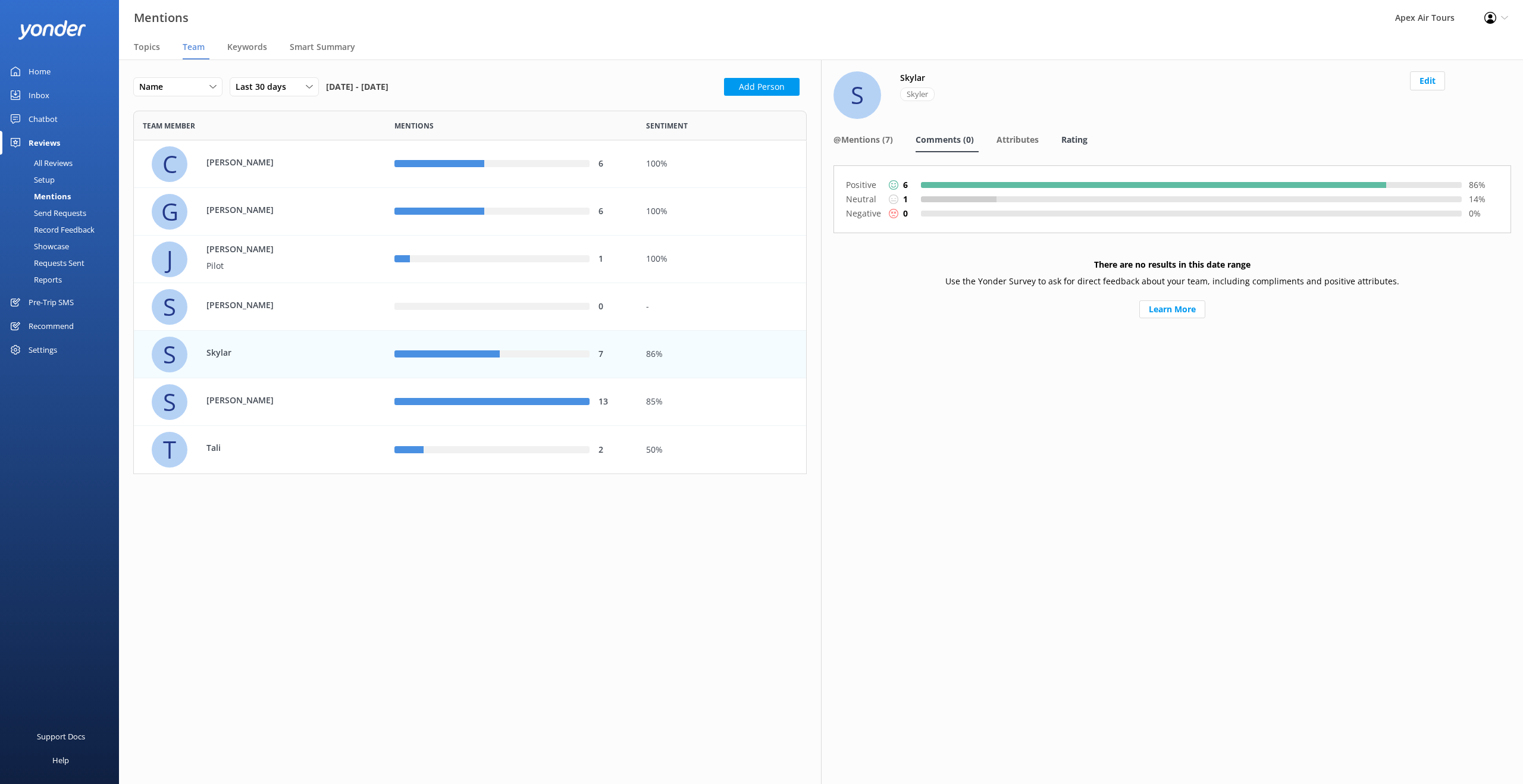
click at [1086, 142] on span "Rating" at bounding box center [1074, 140] width 26 height 12
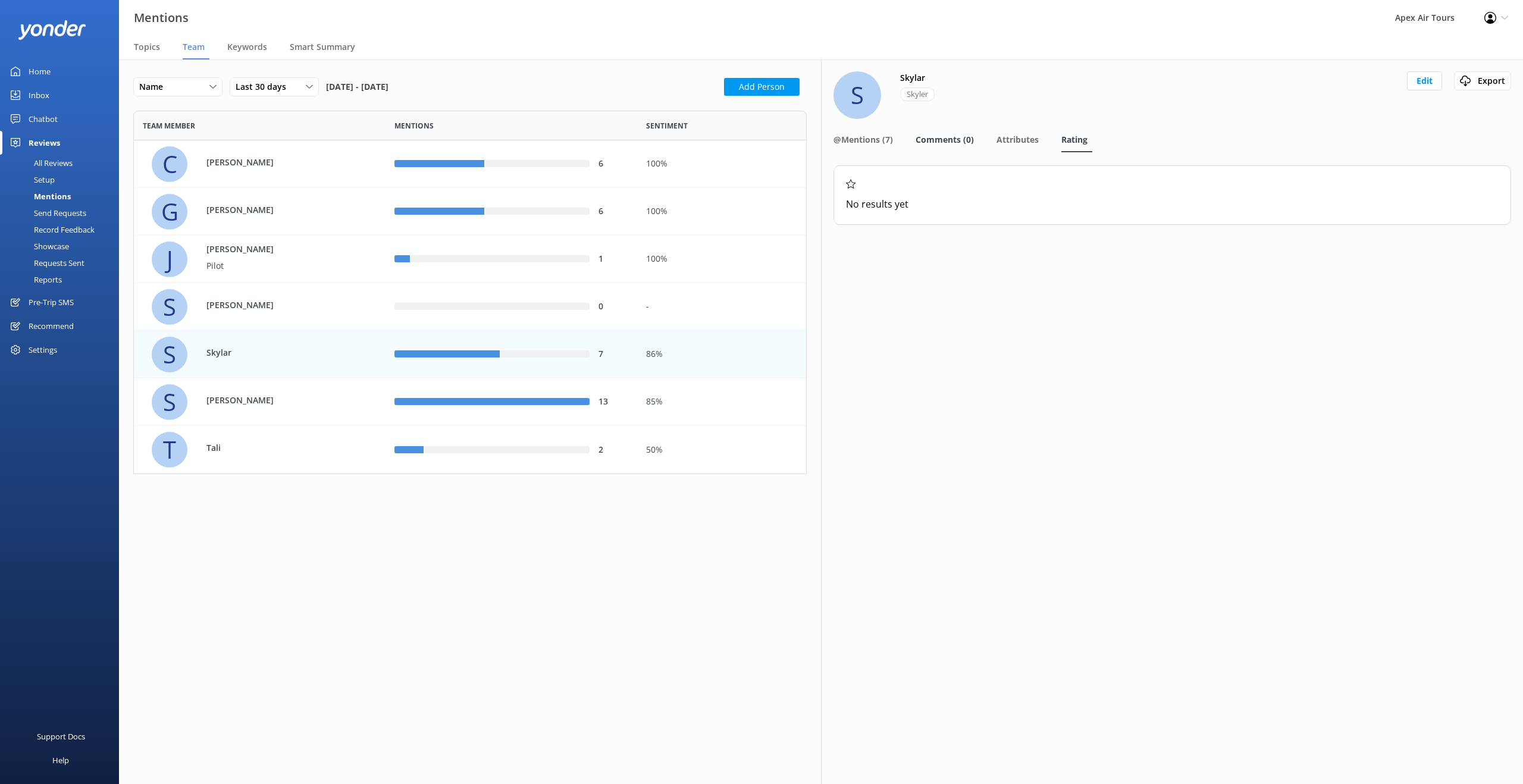
click at [945, 140] on span "Comments (0)" at bounding box center [945, 140] width 59 height 12
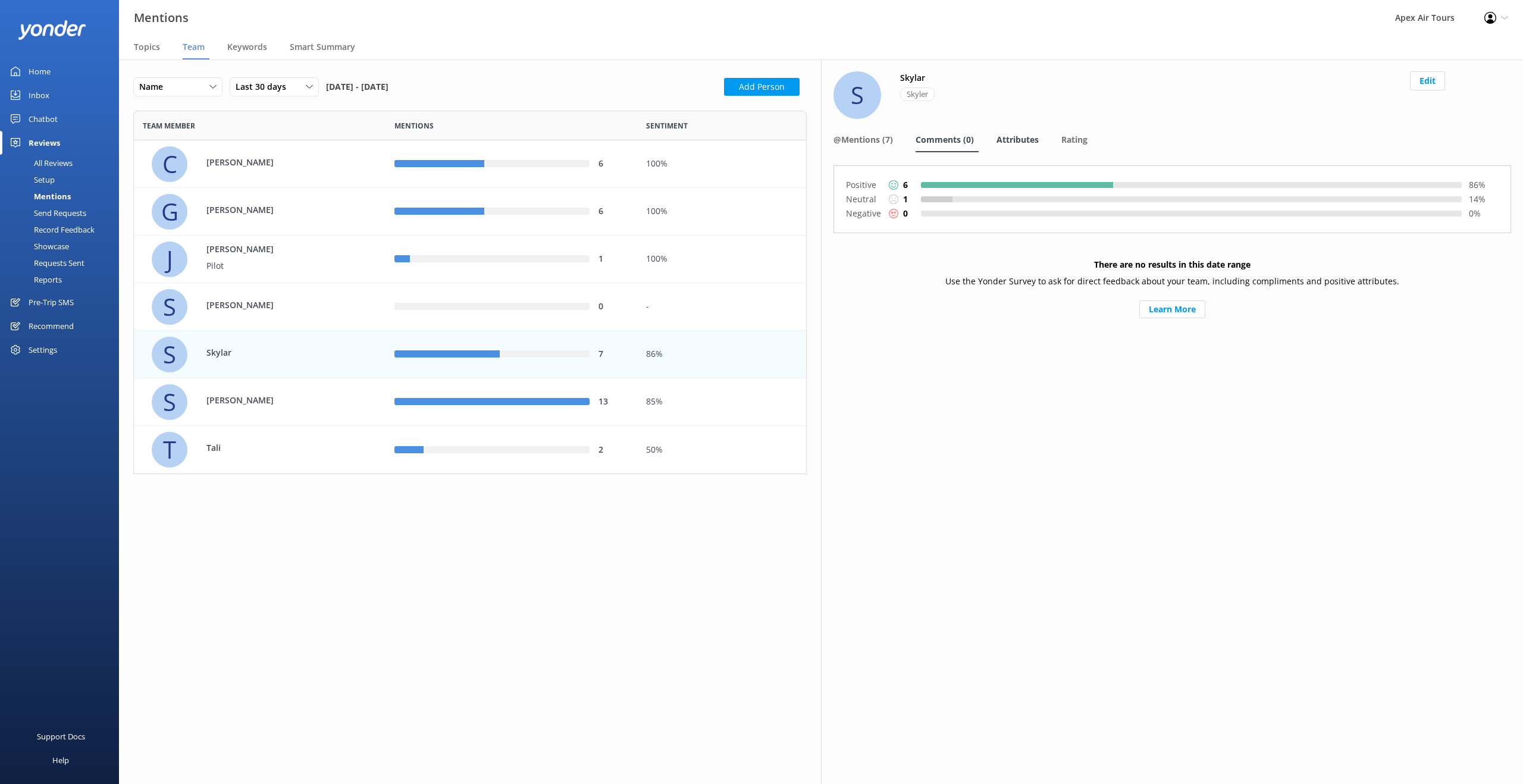
click at [1032, 146] on div "Attributes" at bounding box center [1020, 140] width 47 height 24
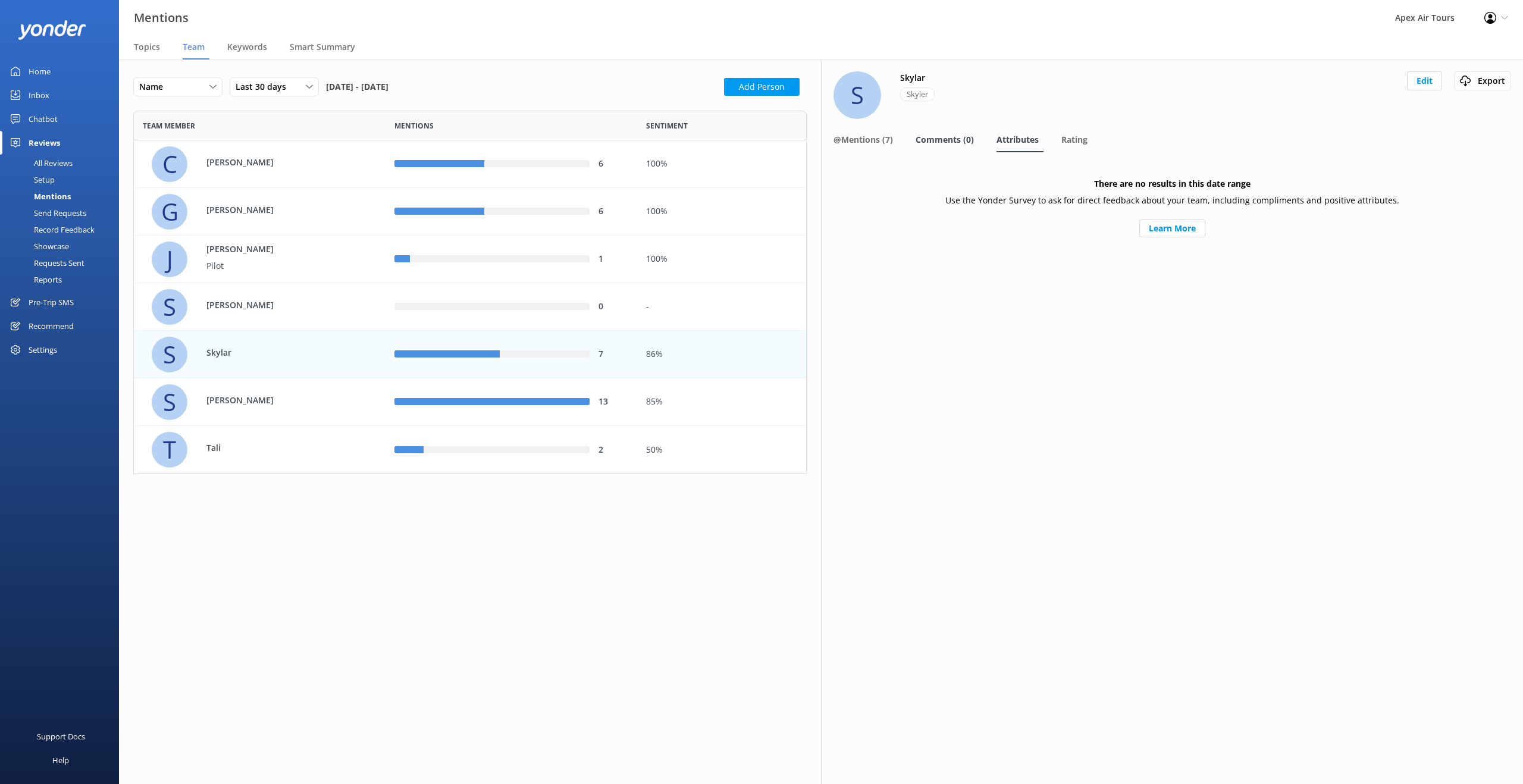
click at [935, 141] on span "Comments (0)" at bounding box center [945, 140] width 59 height 12
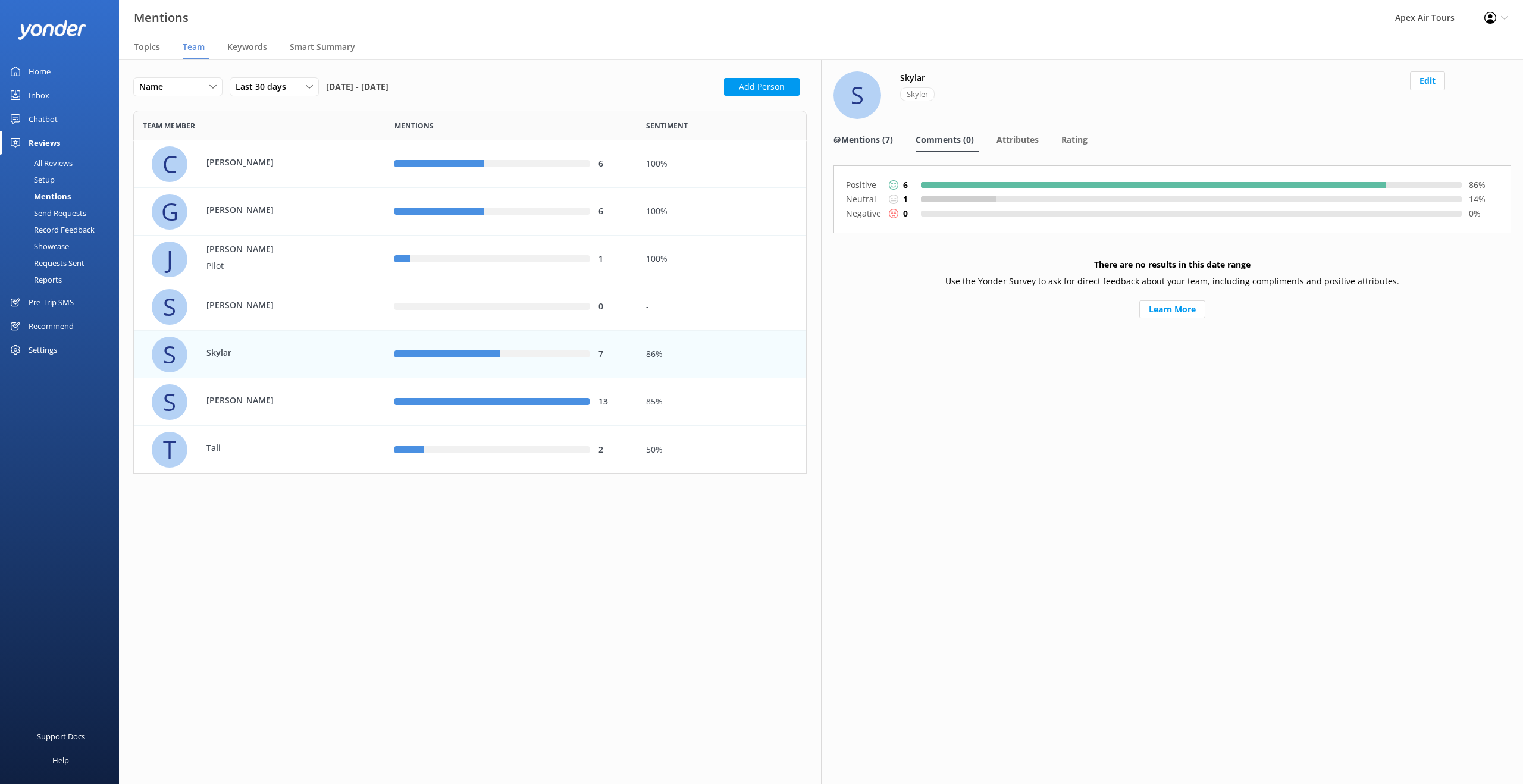
click at [869, 142] on span "@Mentions (7)" at bounding box center [863, 140] width 60 height 12
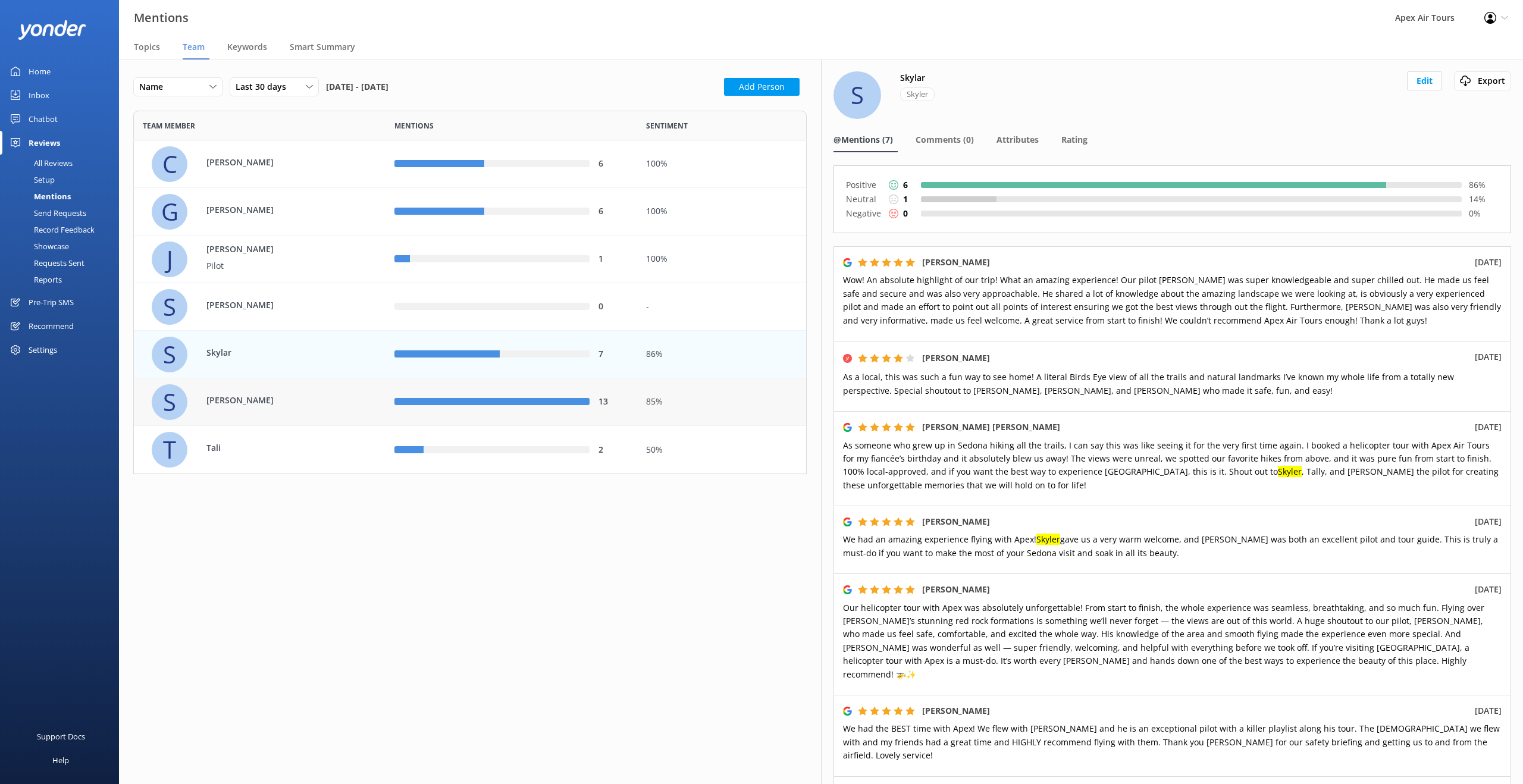
click at [544, 411] on div "13" at bounding box center [511, 402] width 252 height 48
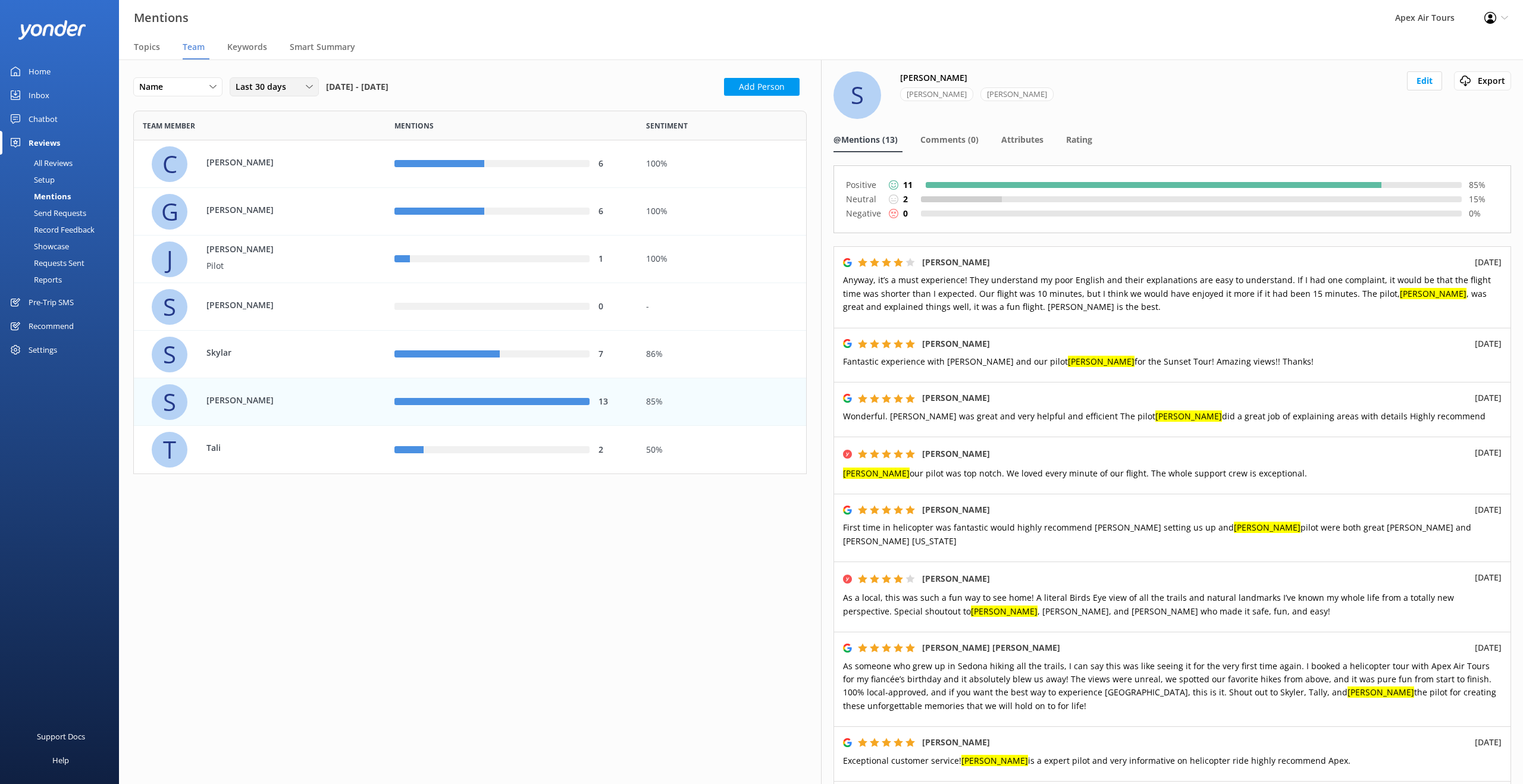
click at [306, 86] on icon at bounding box center [309, 86] width 7 height 7
click at [291, 155] on link "Last 90 days" at bounding box center [283, 160] width 106 height 24
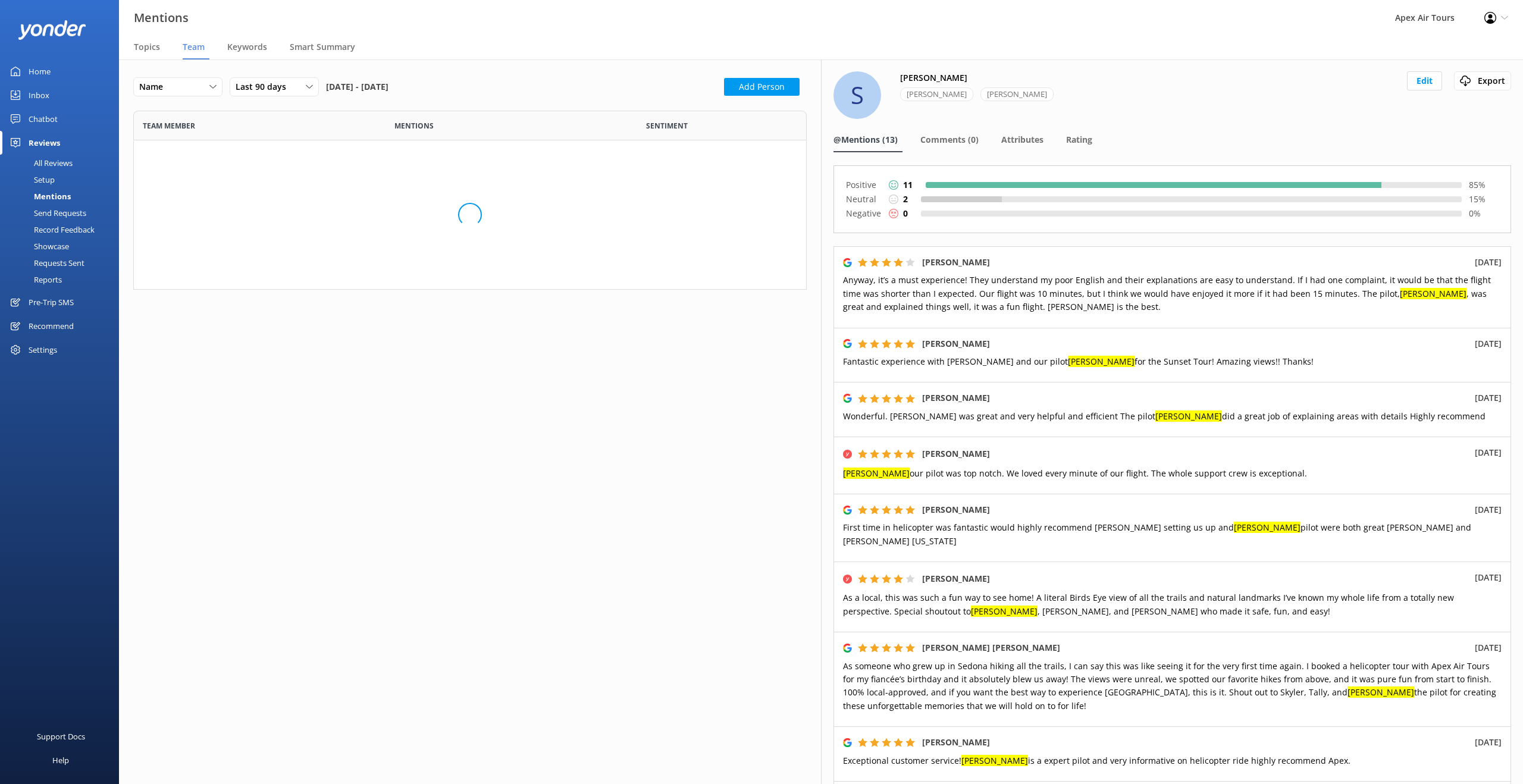
scroll to position [363, 674]
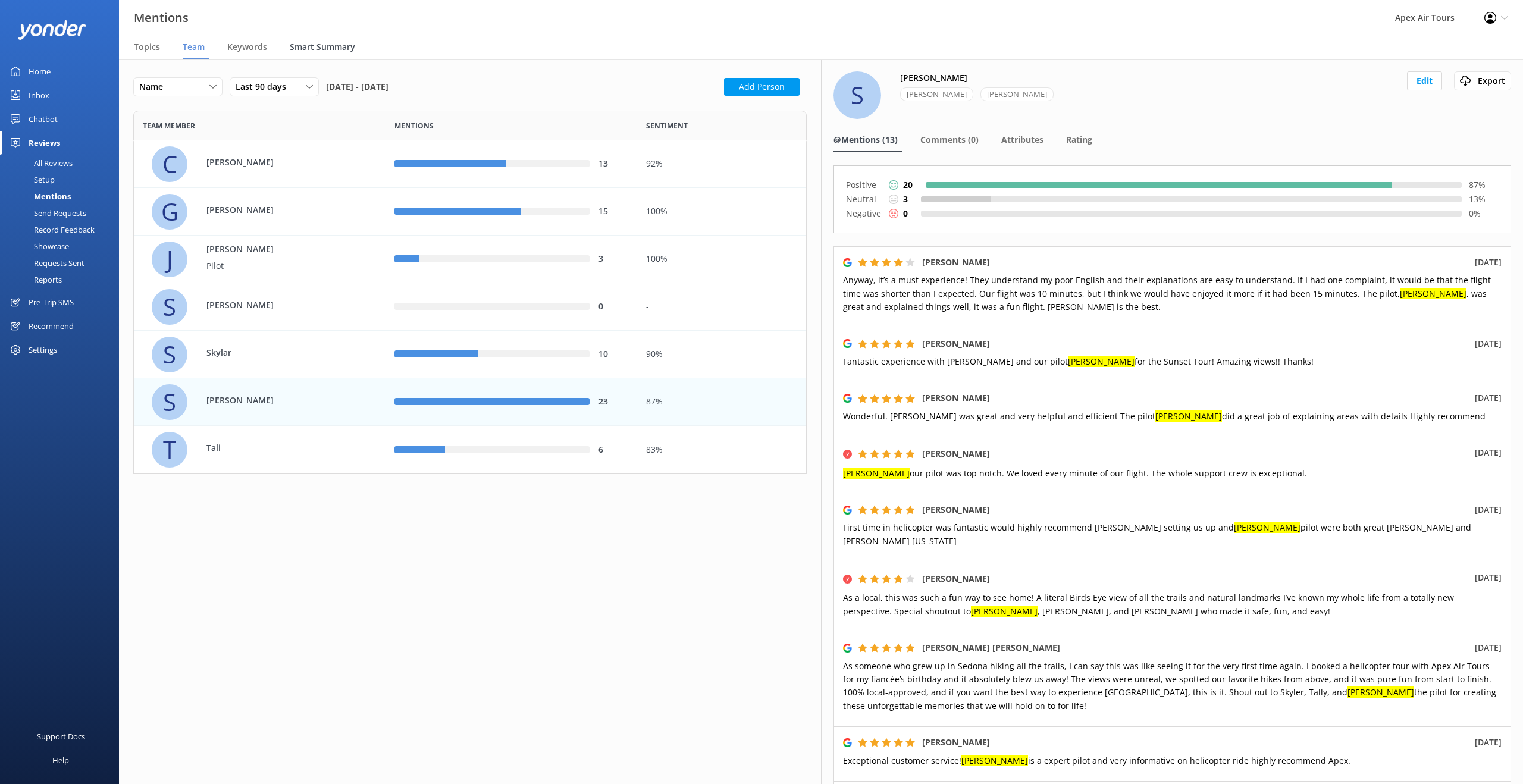
click at [313, 48] on span "Smart Summary" at bounding box center [323, 47] width 65 height 12
